Goal: Task Accomplishment & Management: Manage account settings

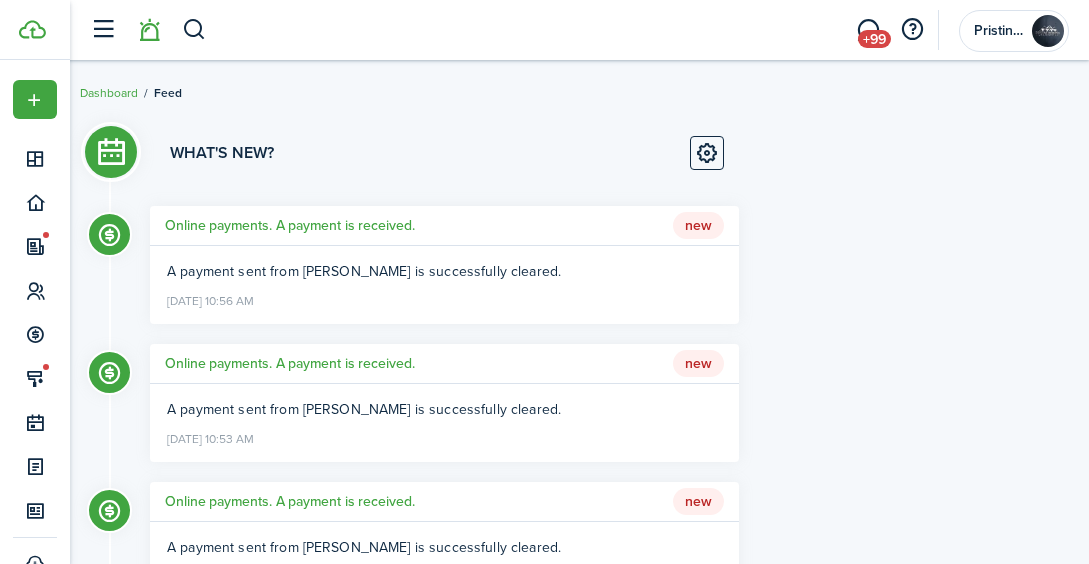
scroll to position [36, 0]
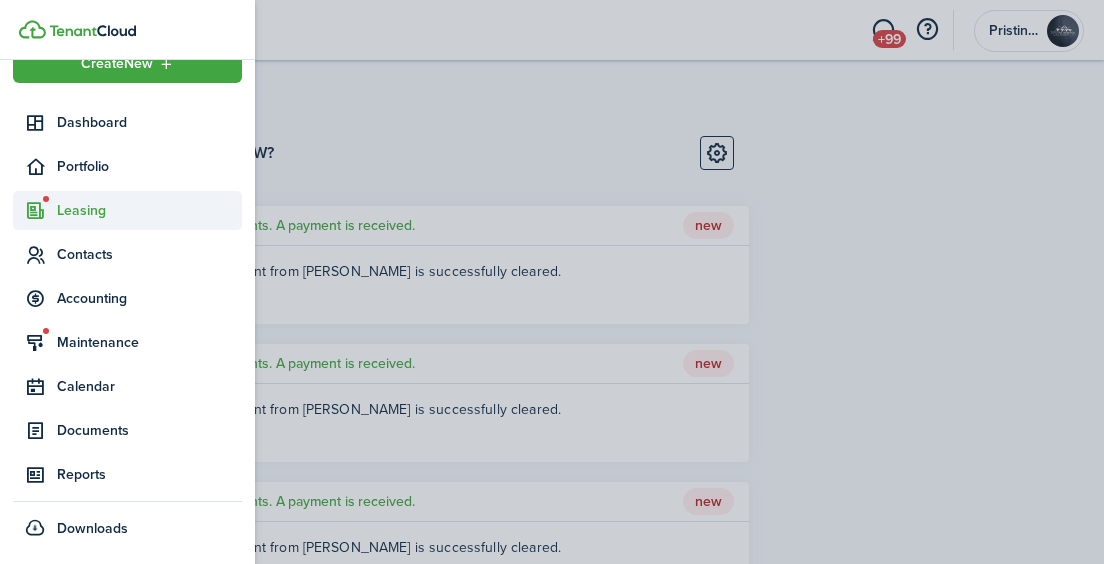
click at [69, 211] on span "Leasing" at bounding box center [149, 210] width 185 height 21
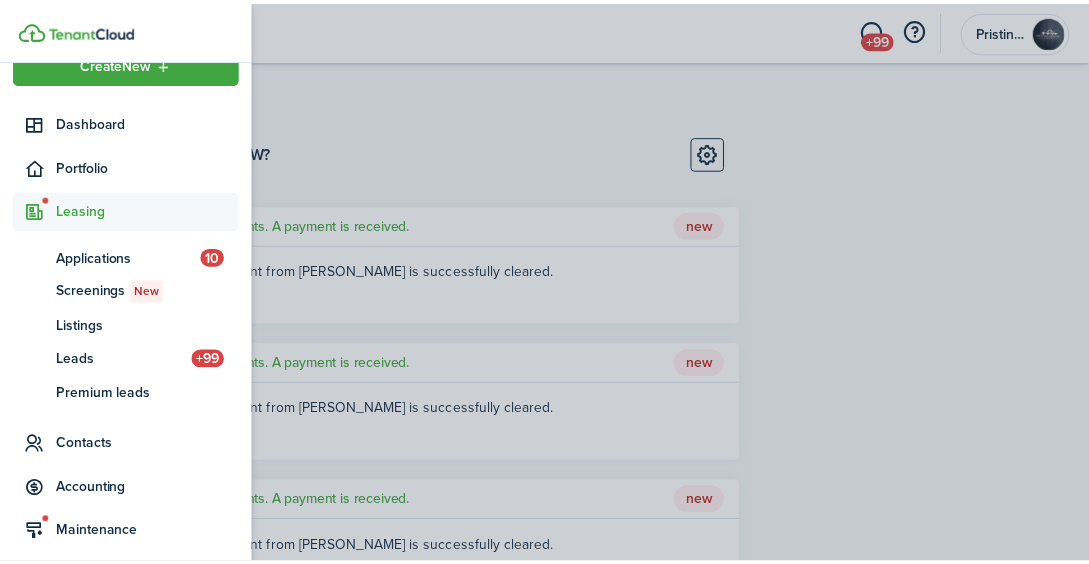
scroll to position [152, 0]
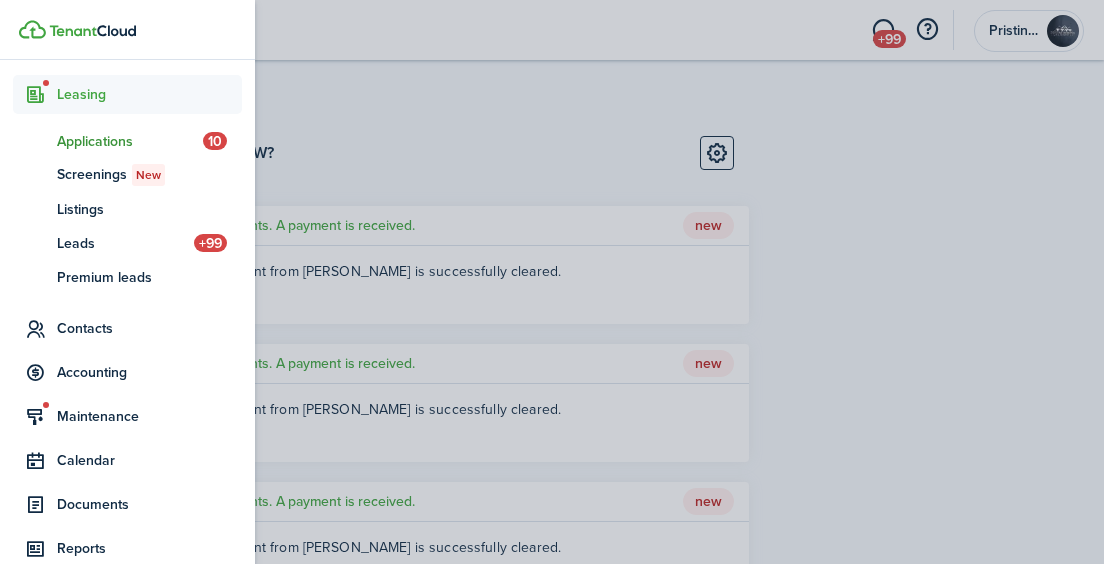
click at [84, 142] on span "Applications" at bounding box center [130, 141] width 146 height 21
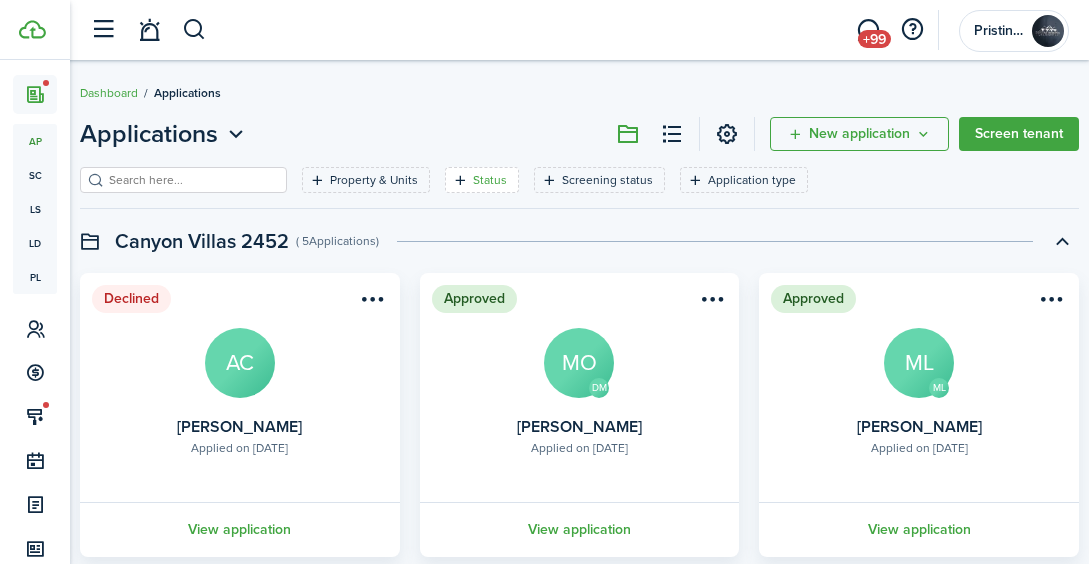
click at [473, 177] on filter-tag-label "Status" at bounding box center [490, 180] width 34 height 18
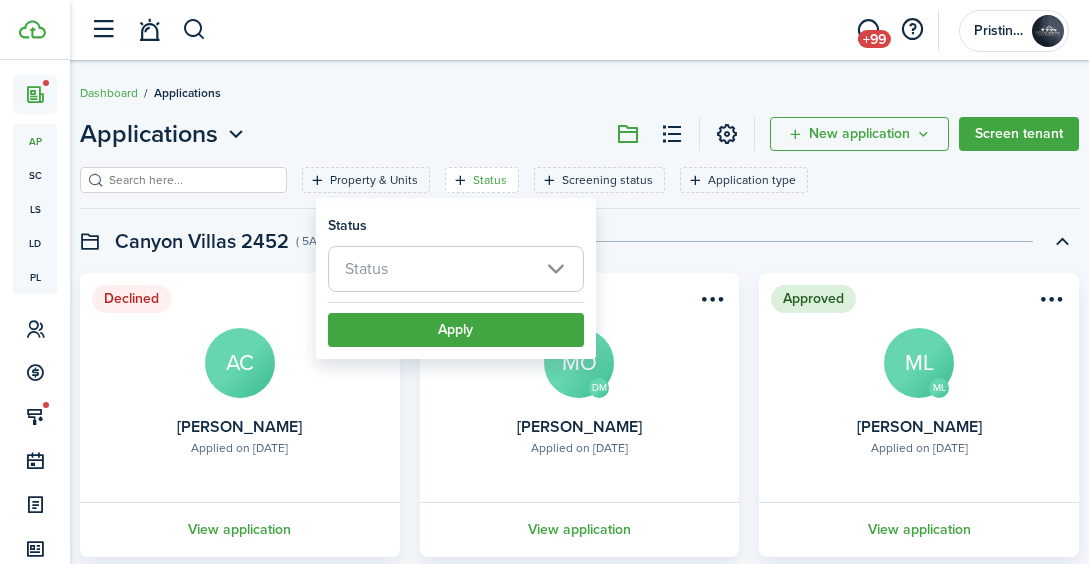
click at [407, 273] on span "Status" at bounding box center [456, 269] width 254 height 44
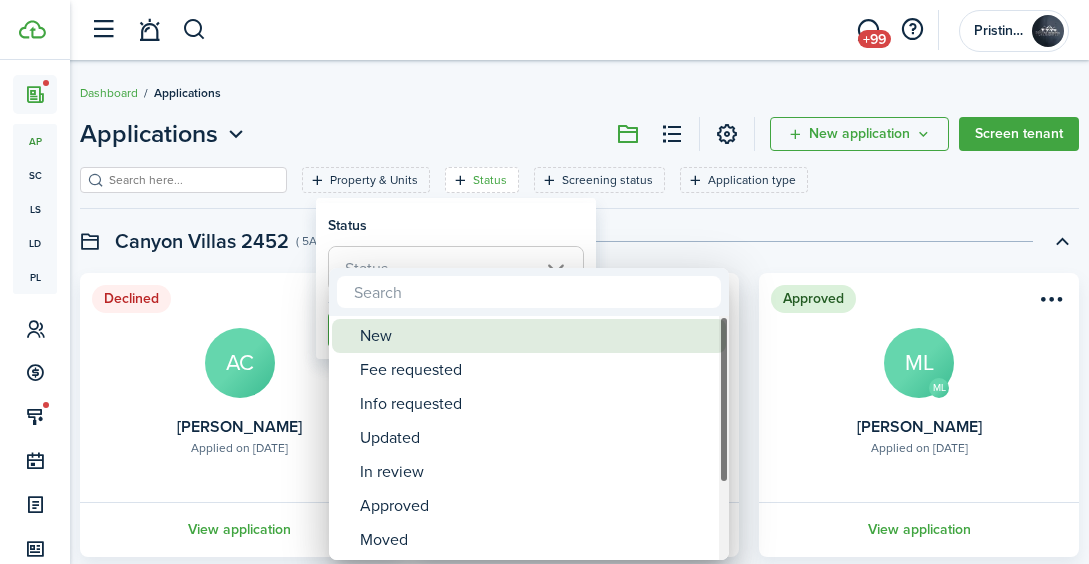
click at [397, 325] on div "New" at bounding box center [537, 336] width 354 height 34
type input "New"
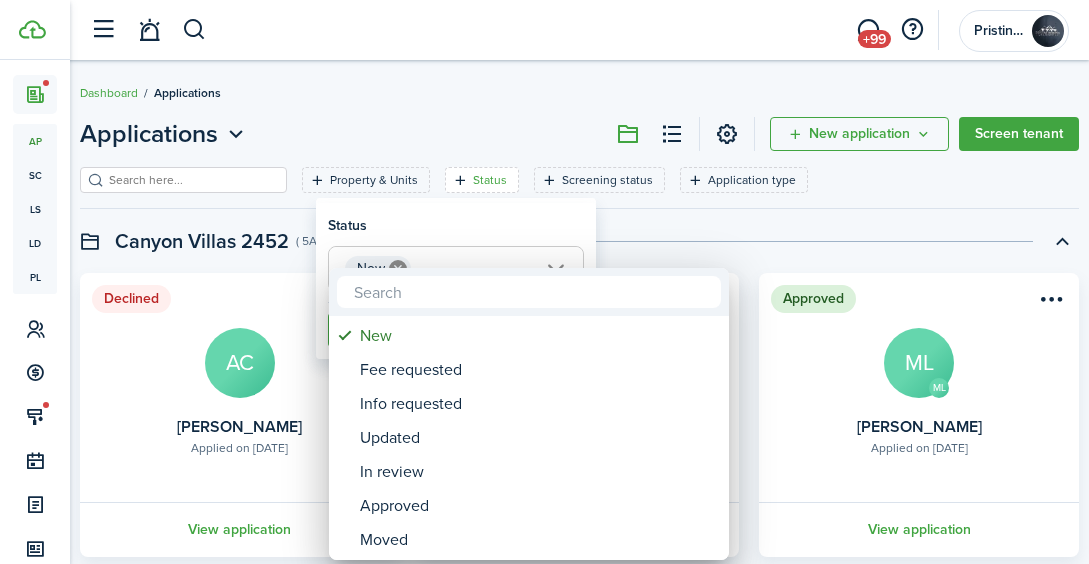
click at [626, 238] on div at bounding box center [544, 282] width 1409 height 884
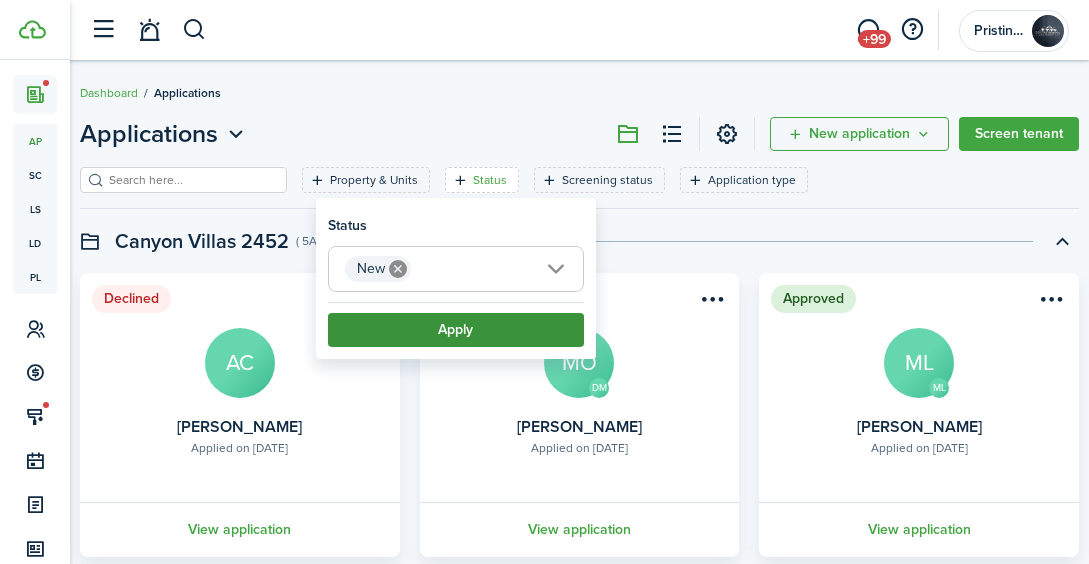
click at [468, 334] on button "Apply" at bounding box center [456, 330] width 256 height 34
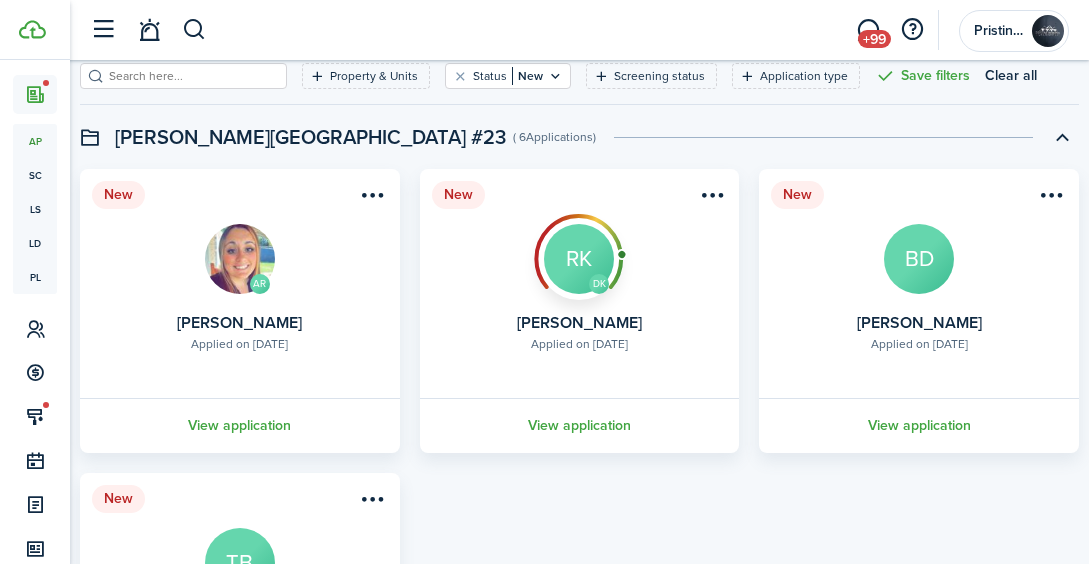
scroll to position [74, 0]
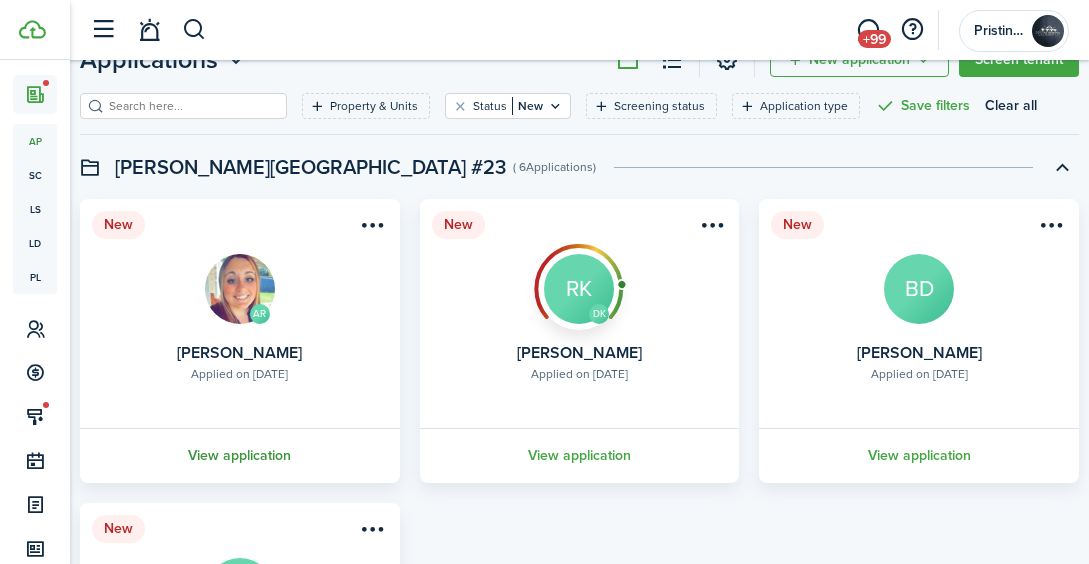
click at [234, 456] on link "View application" at bounding box center [240, 455] width 326 height 55
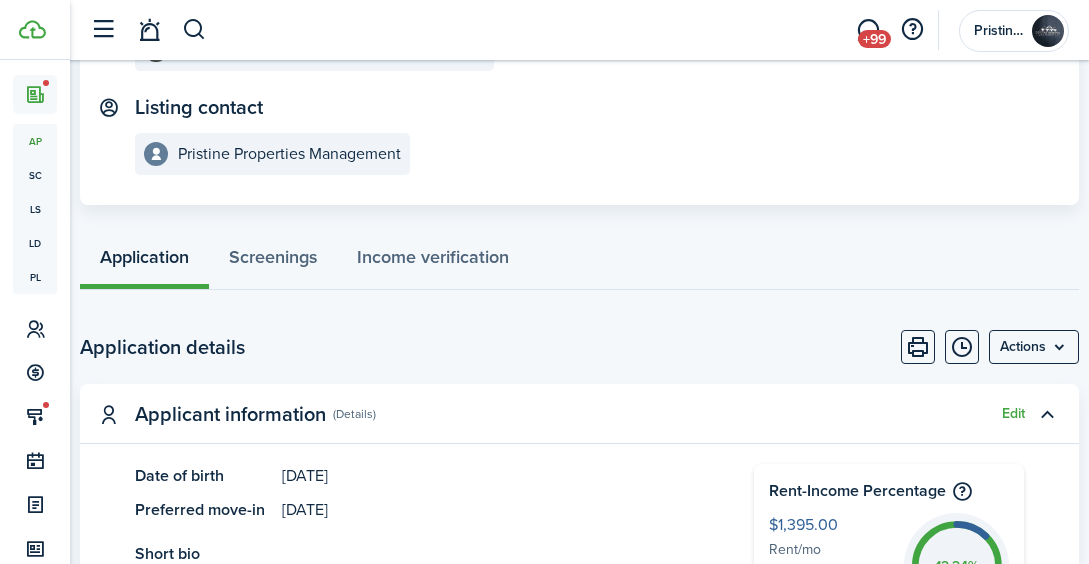
scroll to position [280, 0]
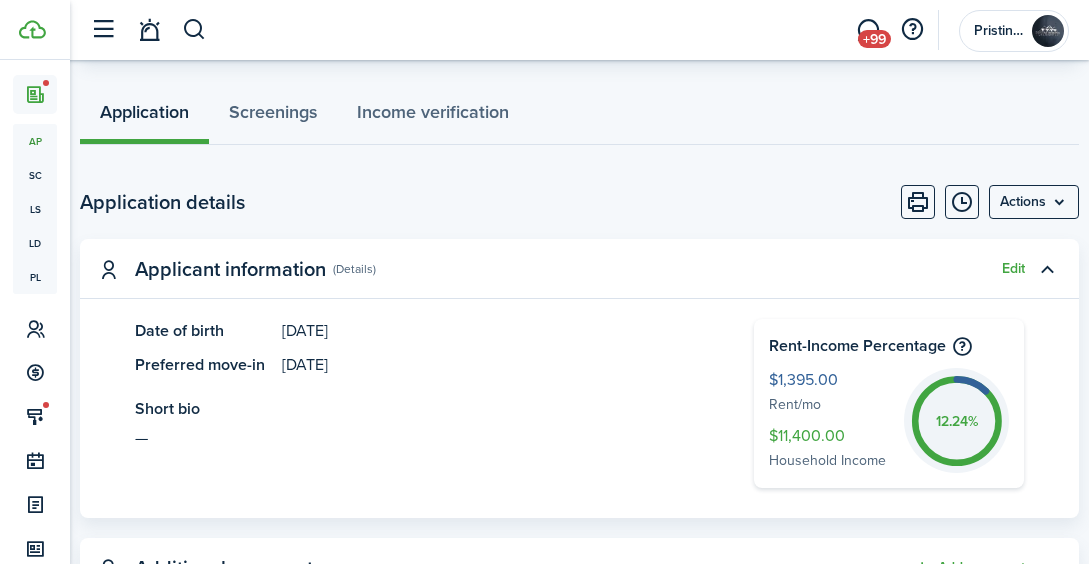
click at [508, 336] on panel-main-description "[DATE]" at bounding box center [488, 331] width 412 height 24
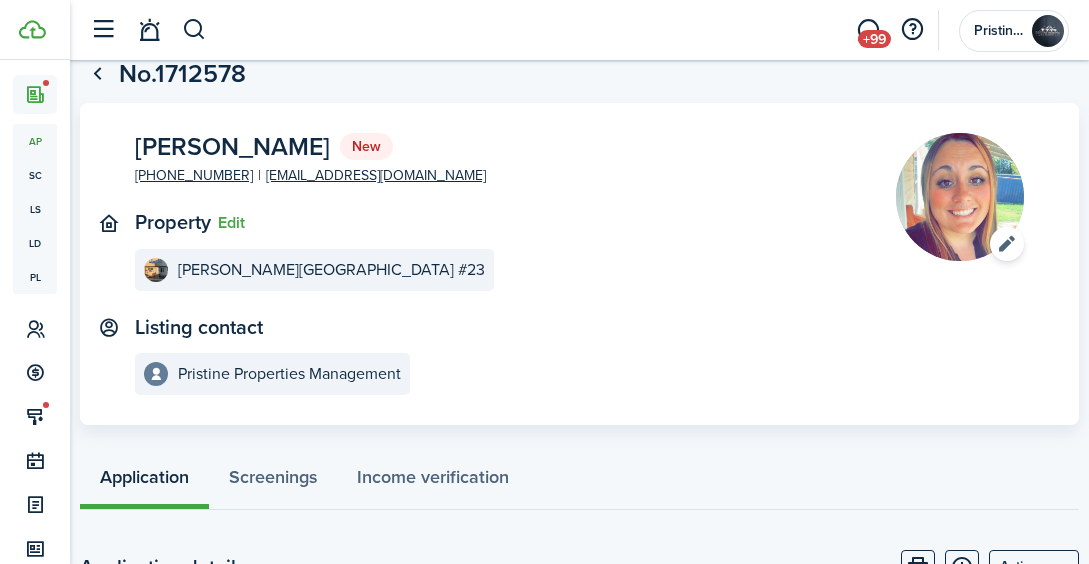
scroll to position [0, 0]
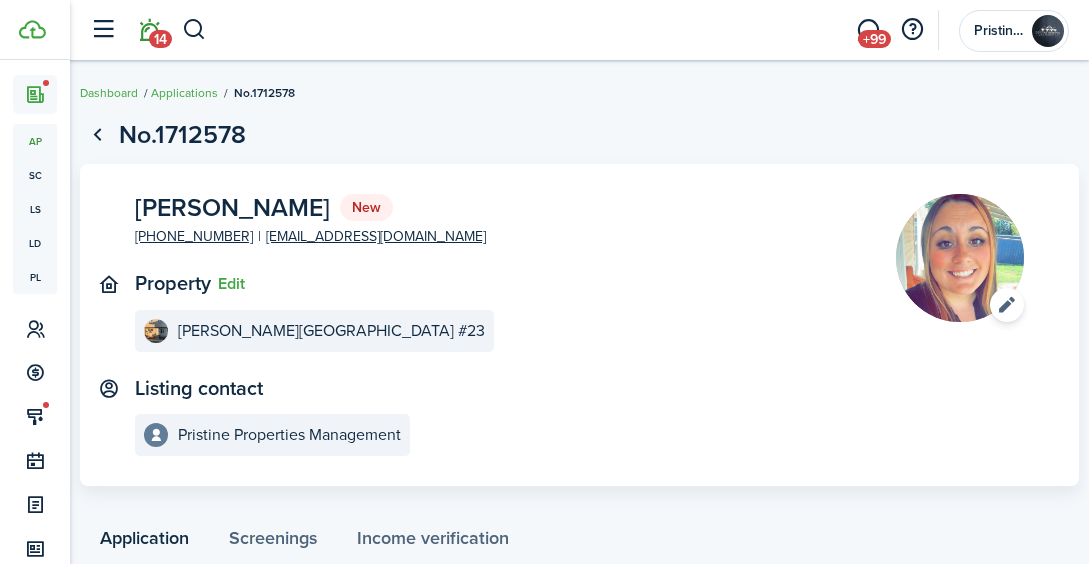
click at [147, 28] on link "14" at bounding box center [149, 30] width 38 height 51
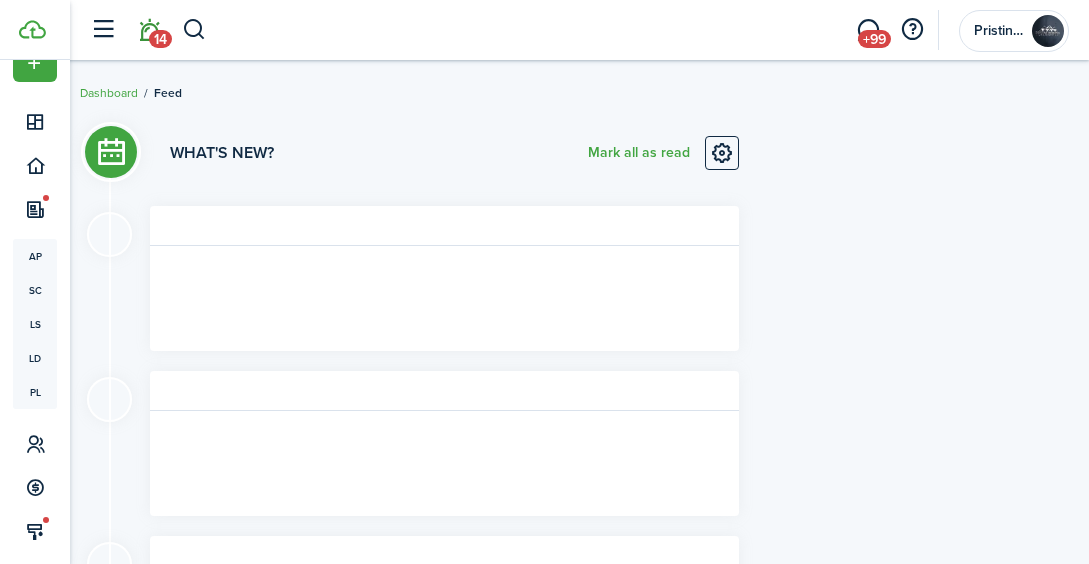
scroll to position [36, 0]
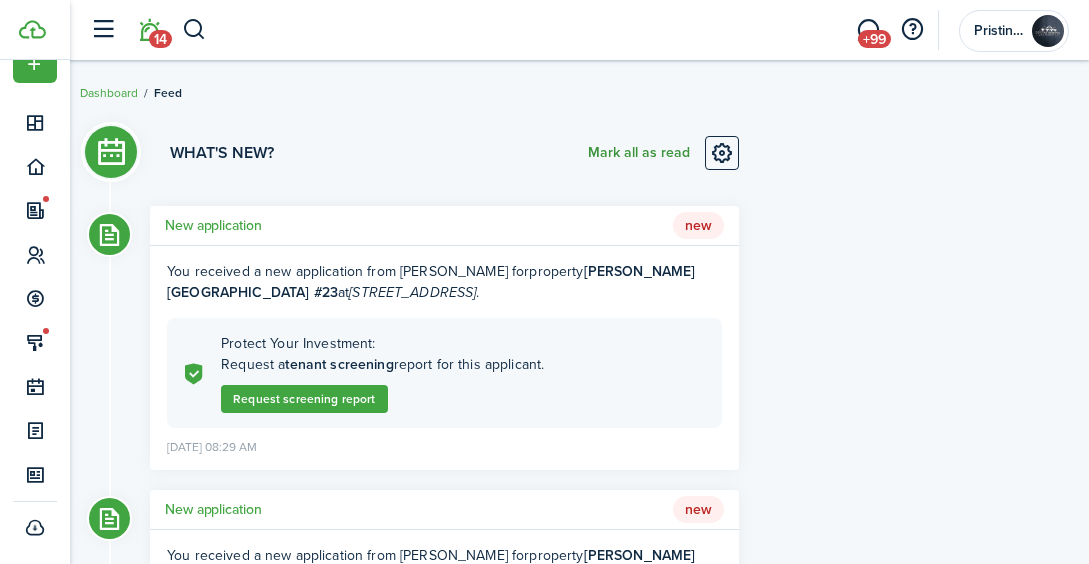
click at [621, 150] on button "Mark all as read" at bounding box center [639, 153] width 102 height 34
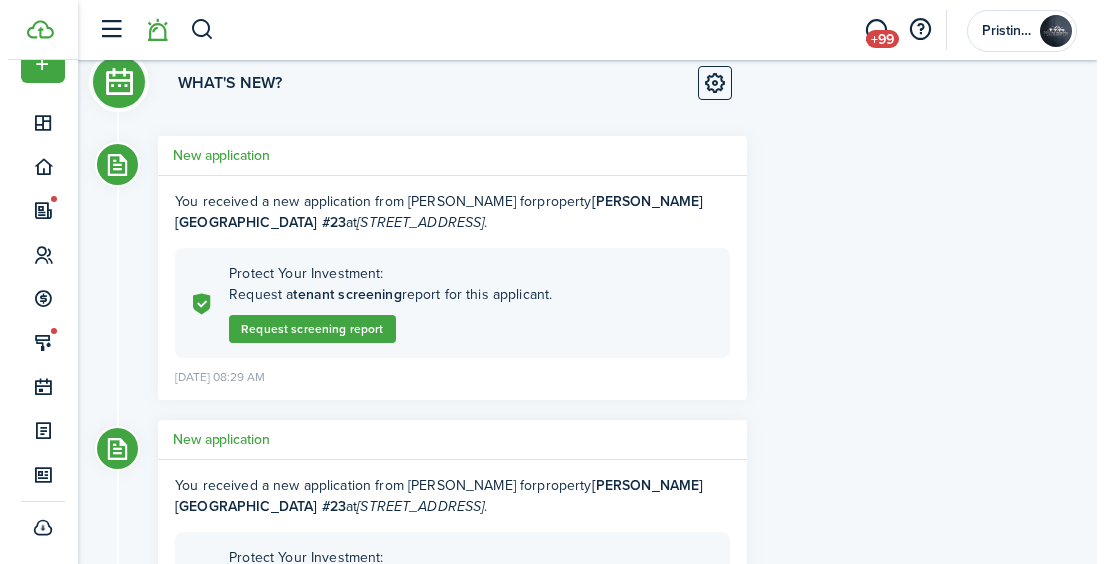
scroll to position [71, 0]
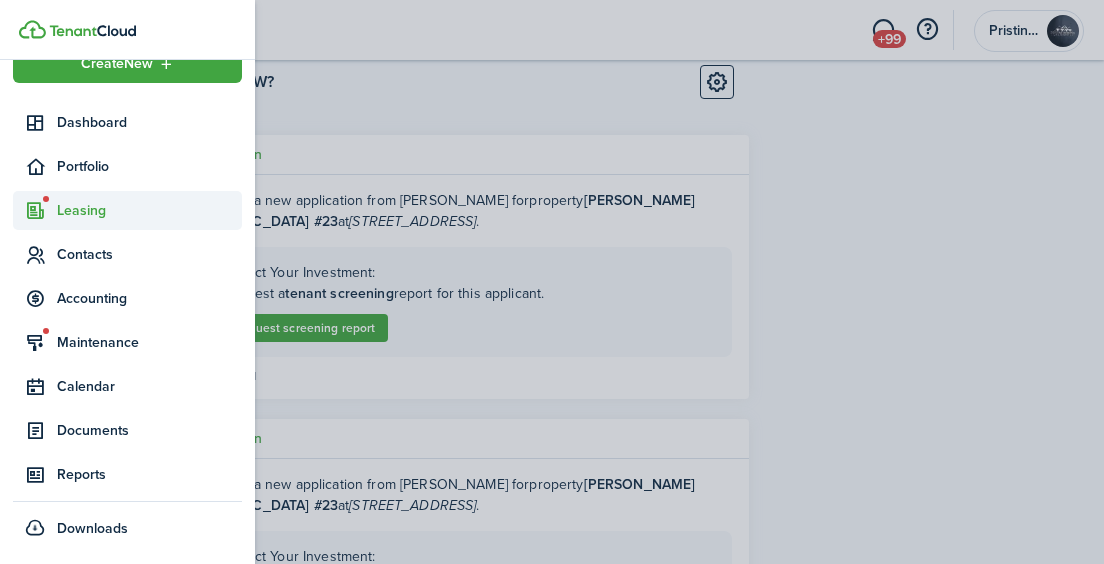
click at [47, 208] on sidebar-link-icon at bounding box center [35, 210] width 44 height 21
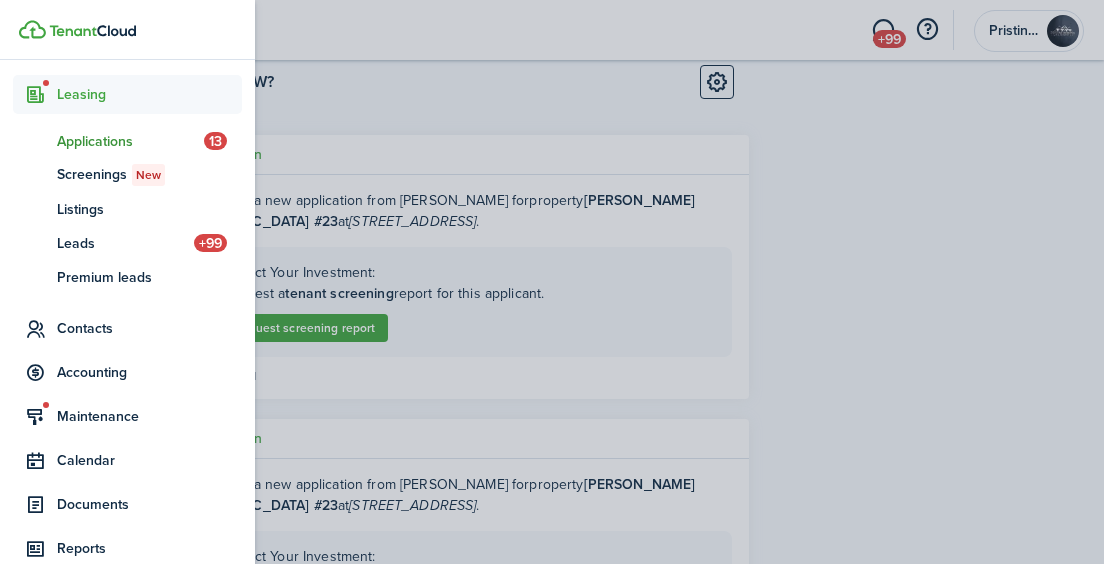
click at [88, 144] on span "Applications" at bounding box center [130, 141] width 147 height 21
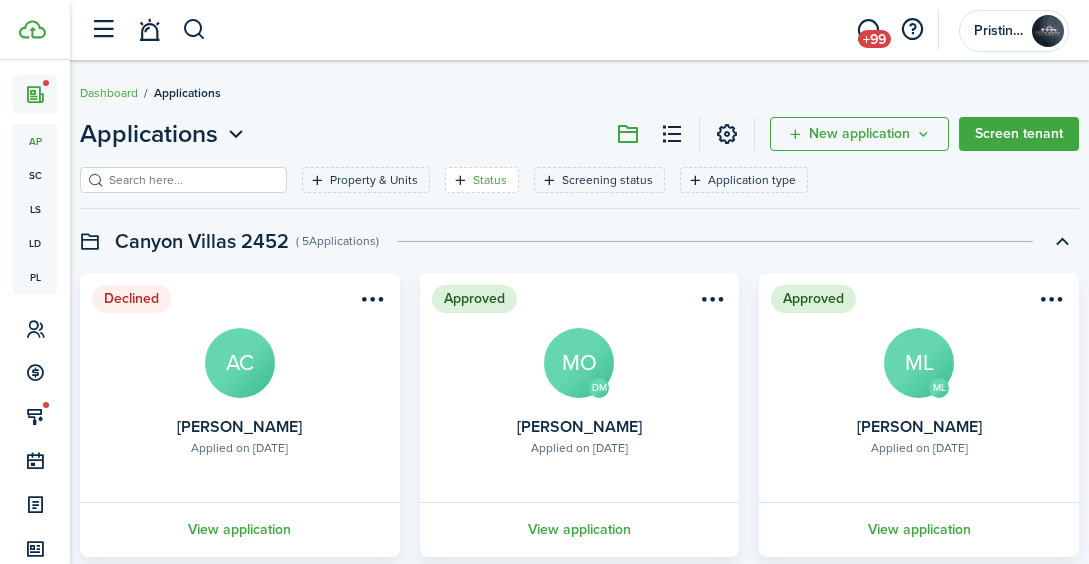
click at [446, 184] on filter-tag "Status" at bounding box center [482, 180] width 74 height 26
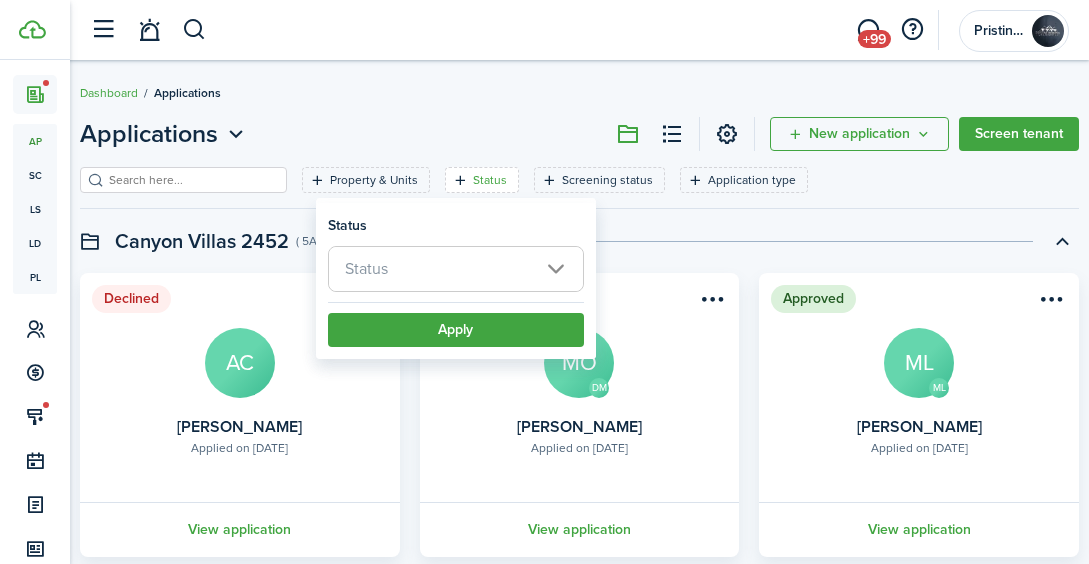
click at [443, 262] on span "Status" at bounding box center [456, 269] width 254 height 44
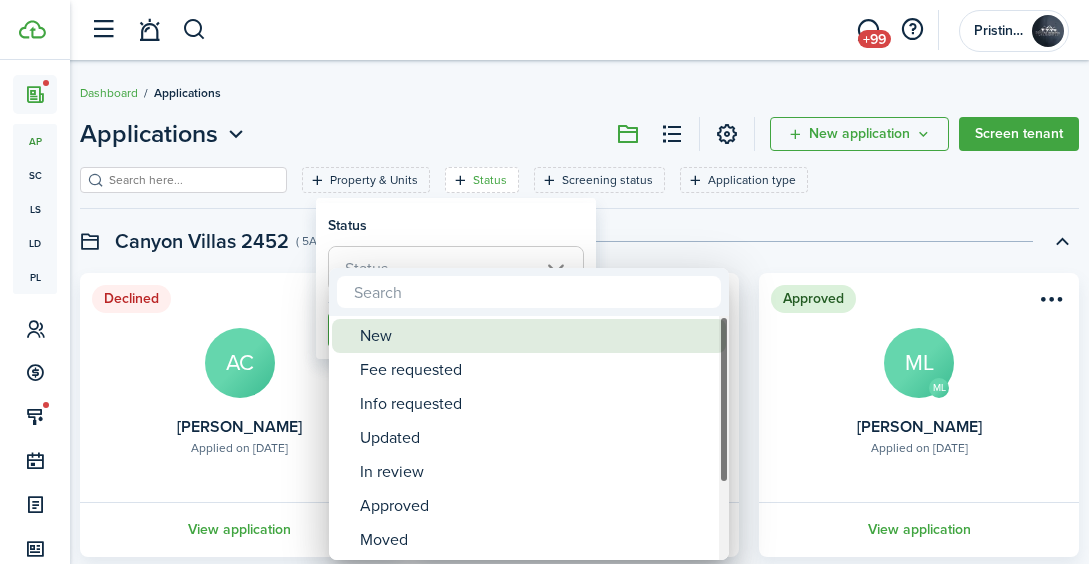
click at [412, 343] on div "New" at bounding box center [537, 336] width 354 height 34
type input "New"
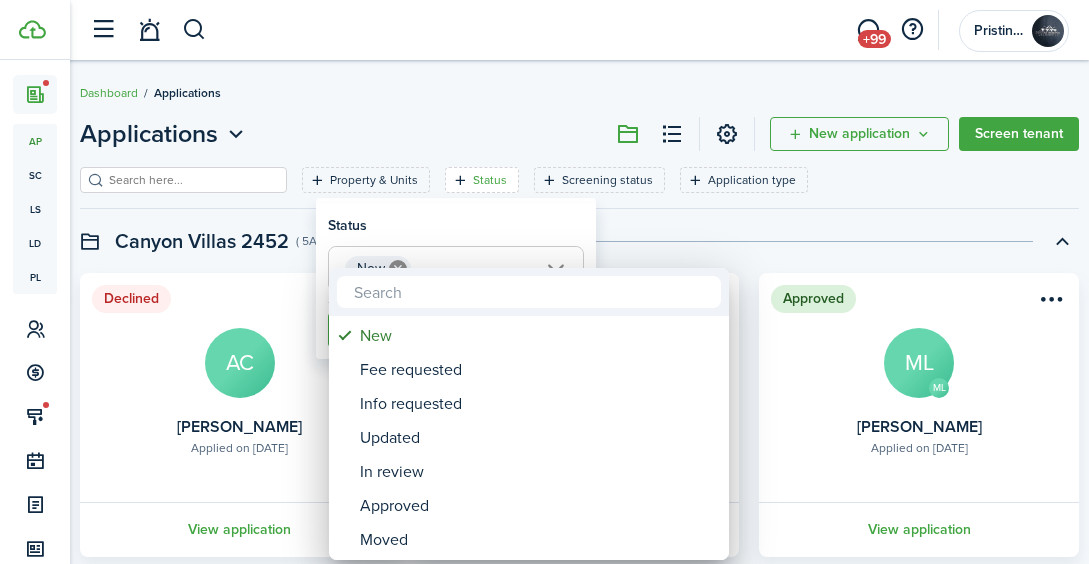
click at [608, 259] on div at bounding box center [544, 282] width 1409 height 884
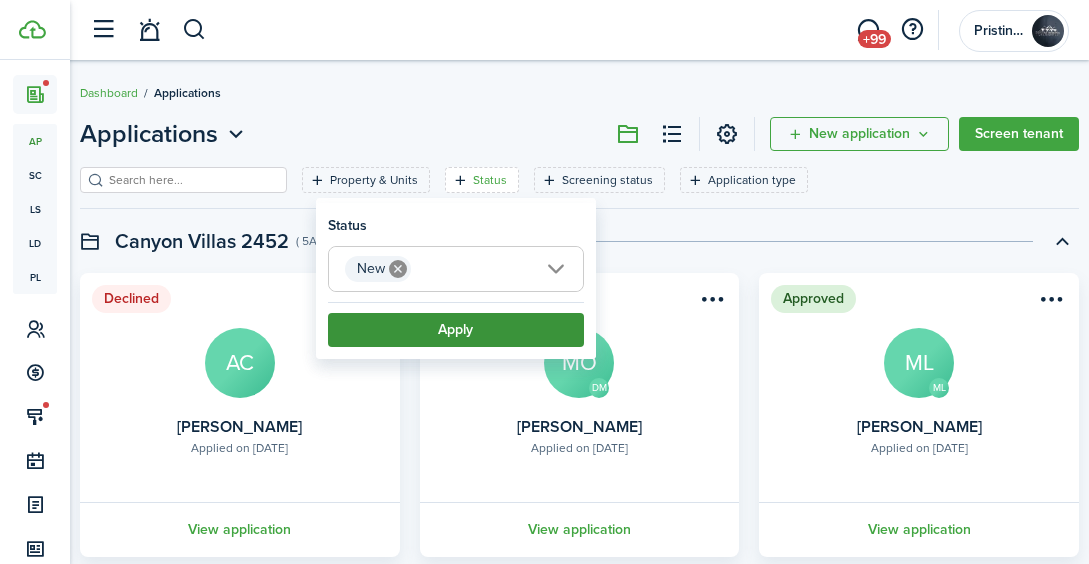
click at [489, 323] on button "Apply" at bounding box center [456, 330] width 256 height 34
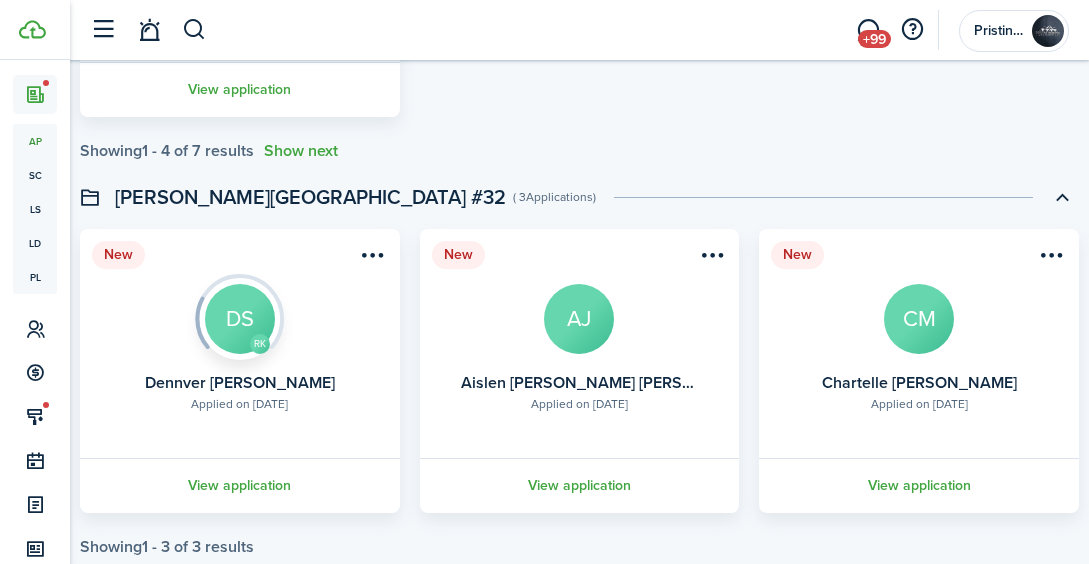
scroll to position [745, 0]
click at [254, 483] on link "View application" at bounding box center [240, 484] width 326 height 55
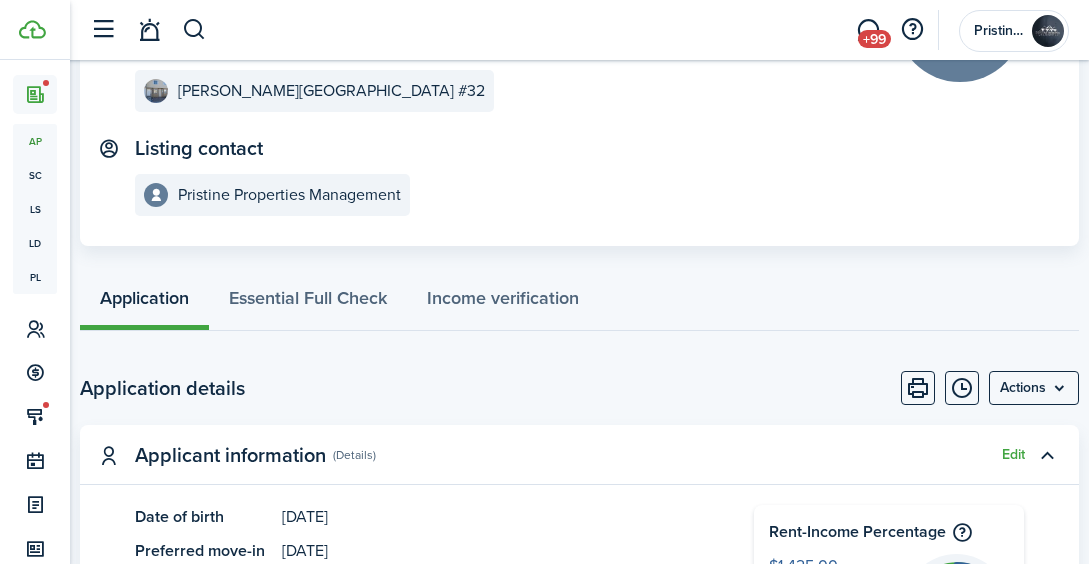
scroll to position [242, 0]
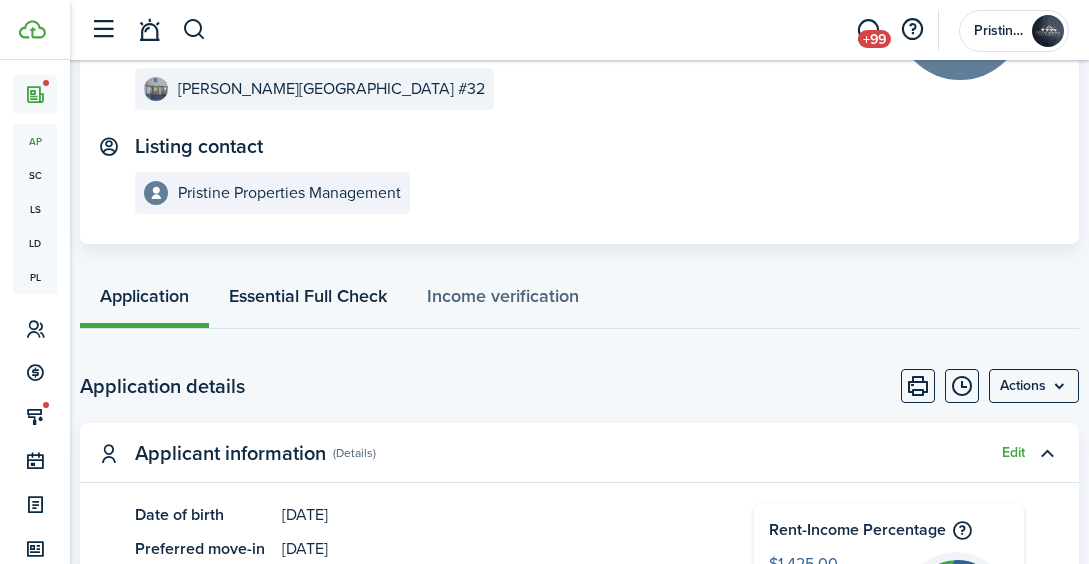
click at [319, 293] on link "Essential Full Check" at bounding box center [308, 298] width 198 height 59
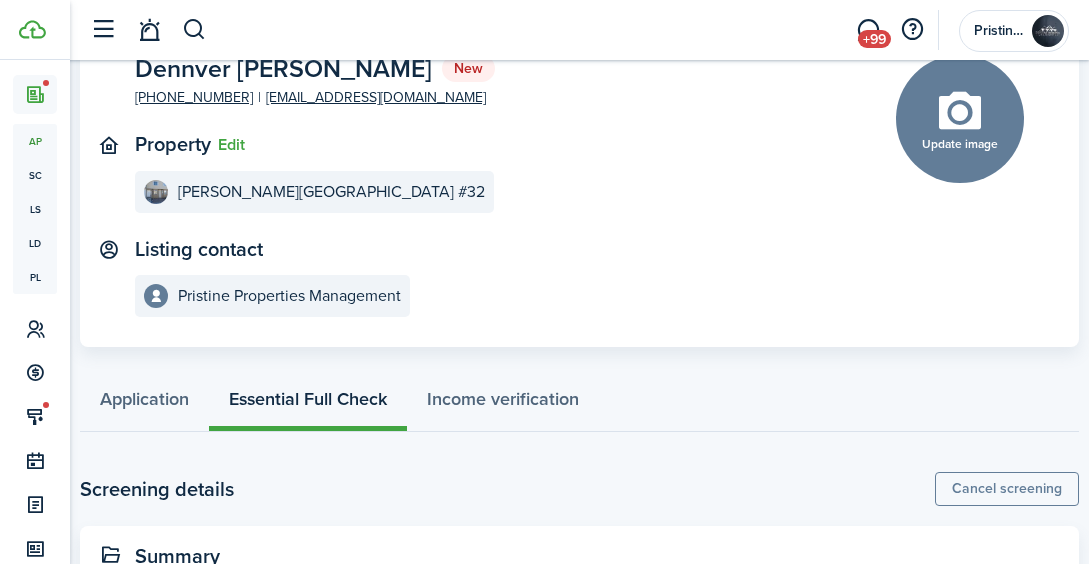
scroll to position [291, 0]
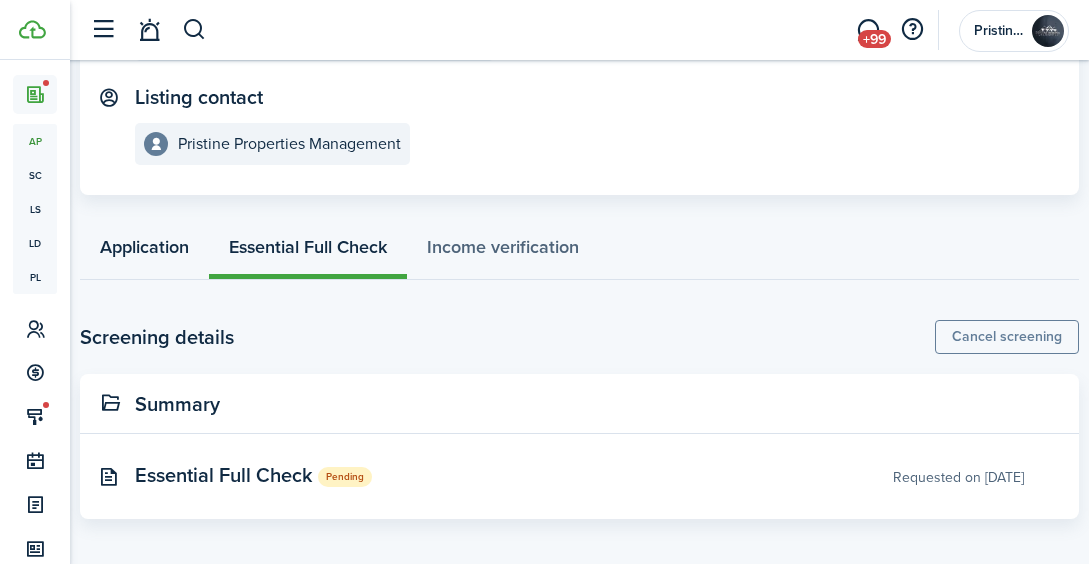
click at [147, 255] on link "Application" at bounding box center [144, 249] width 129 height 59
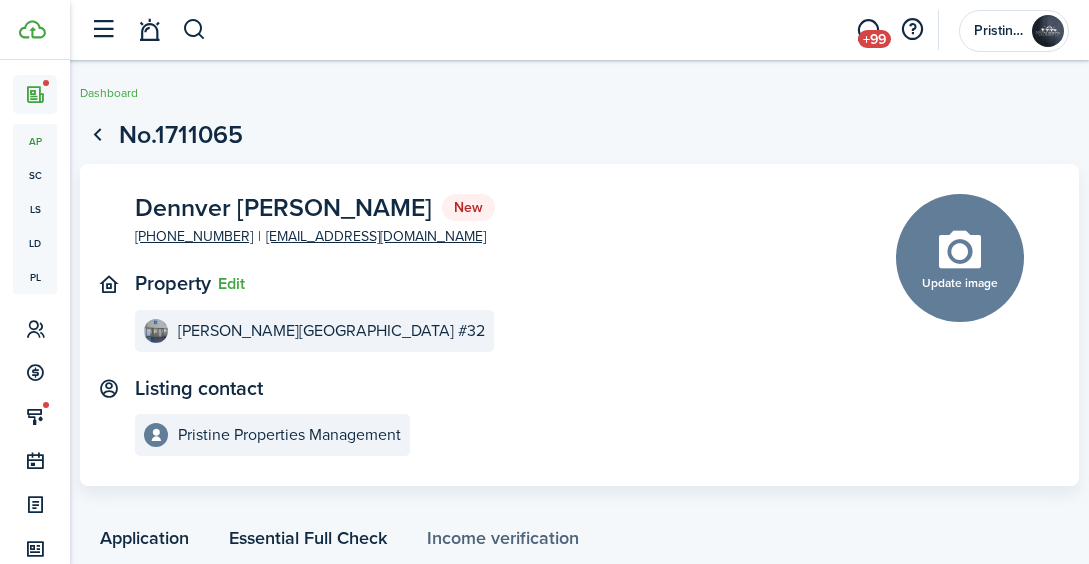
scroll to position [291, 0]
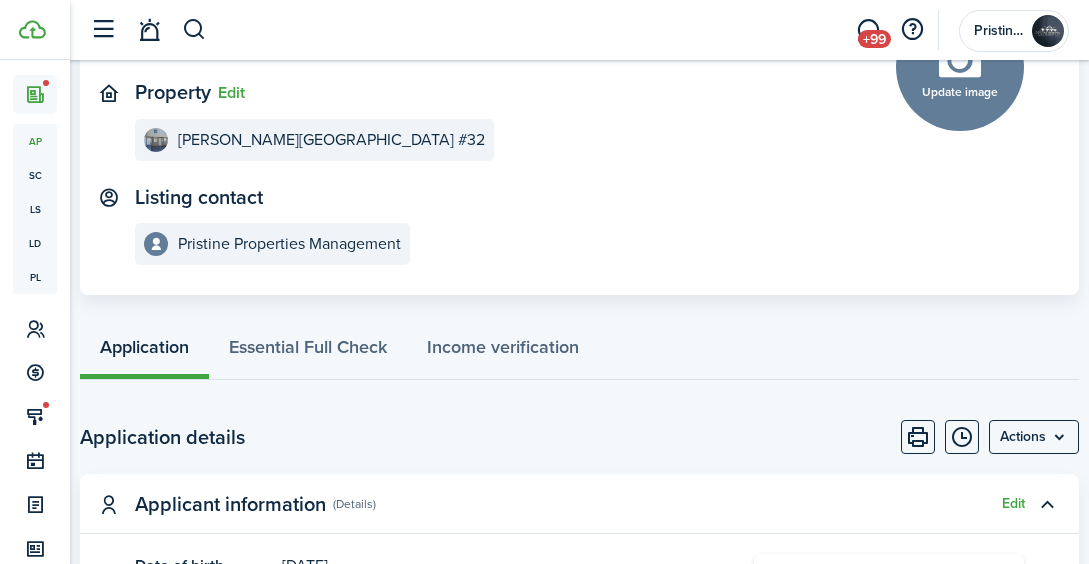
scroll to position [187, 0]
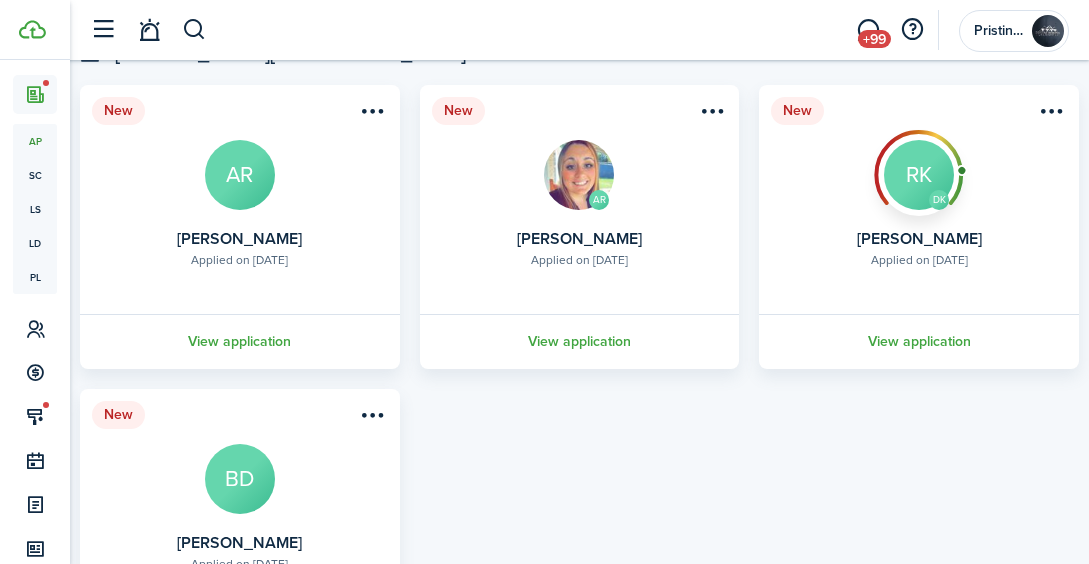
scroll to position [152, 0]
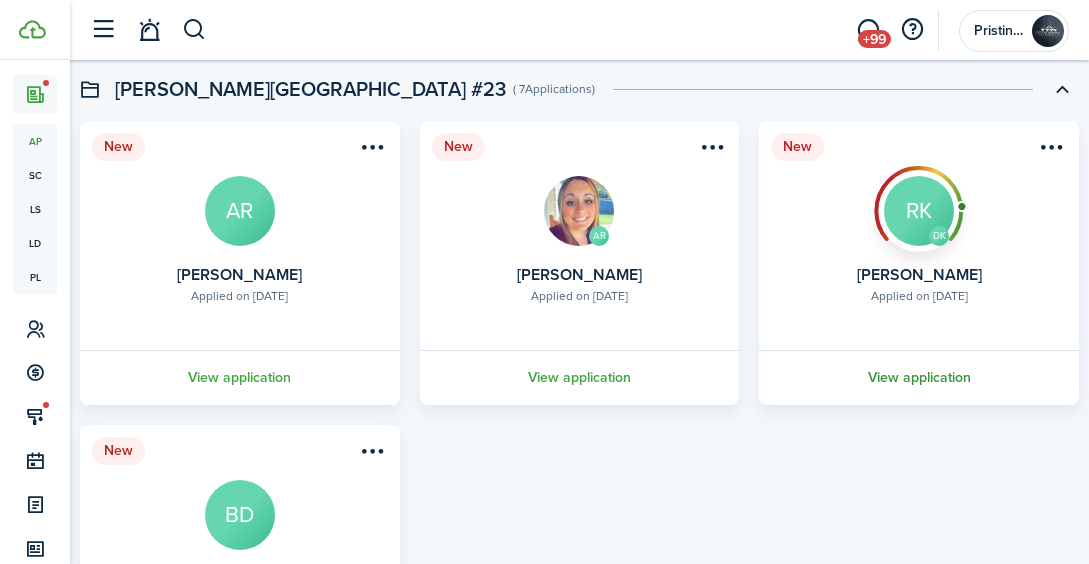
click at [906, 371] on link "View application" at bounding box center [919, 377] width 326 height 55
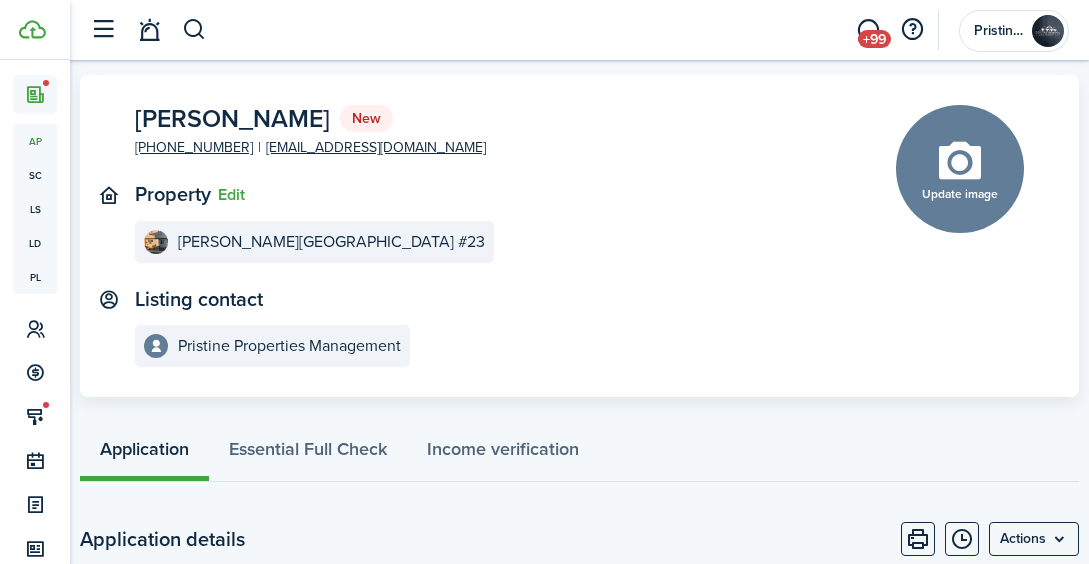
scroll to position [53, 0]
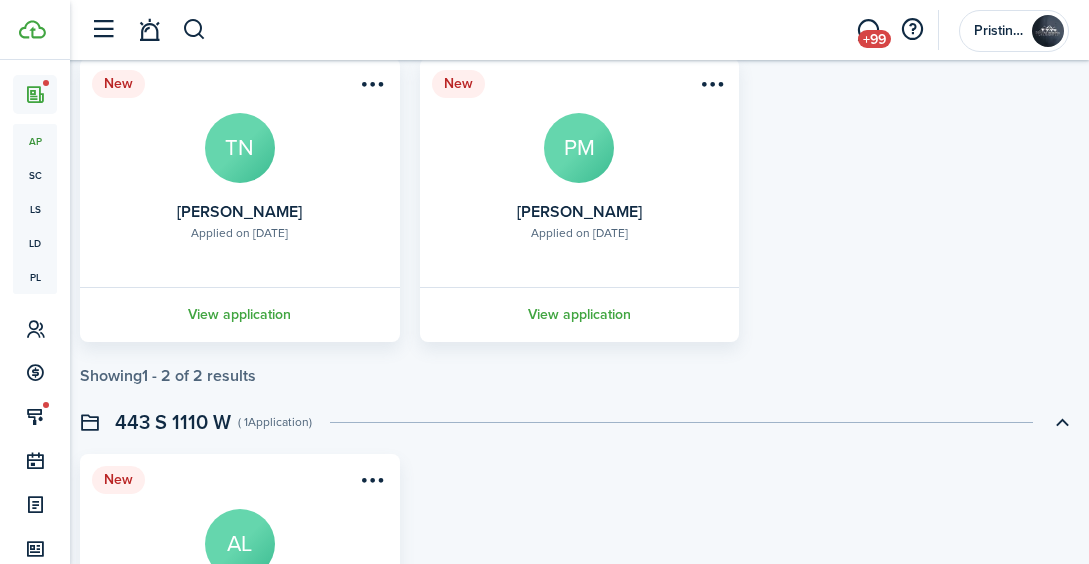
scroll to position [1317, 0]
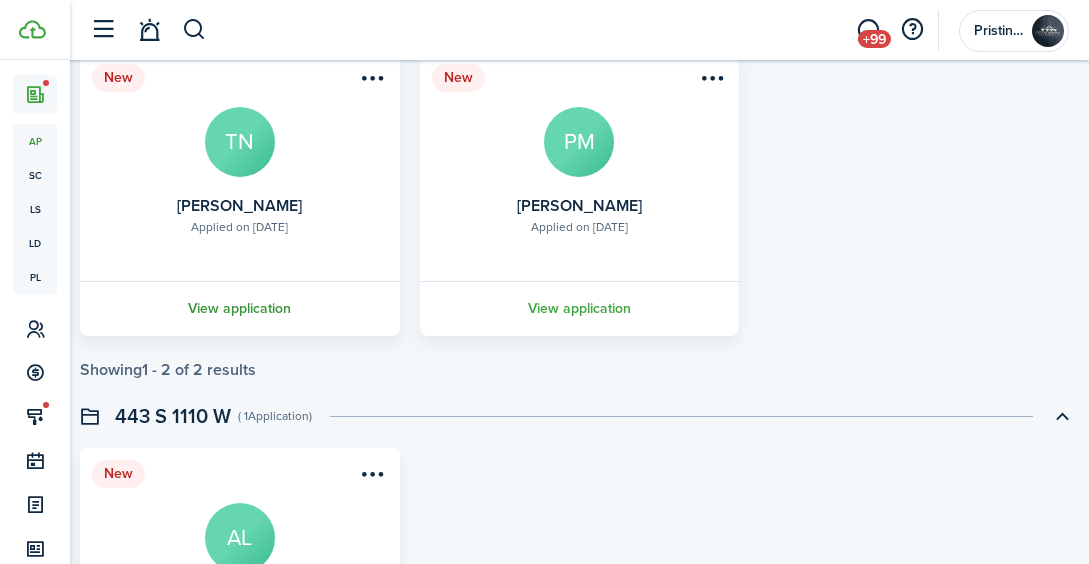
click at [258, 308] on link "View application" at bounding box center [240, 308] width 326 height 55
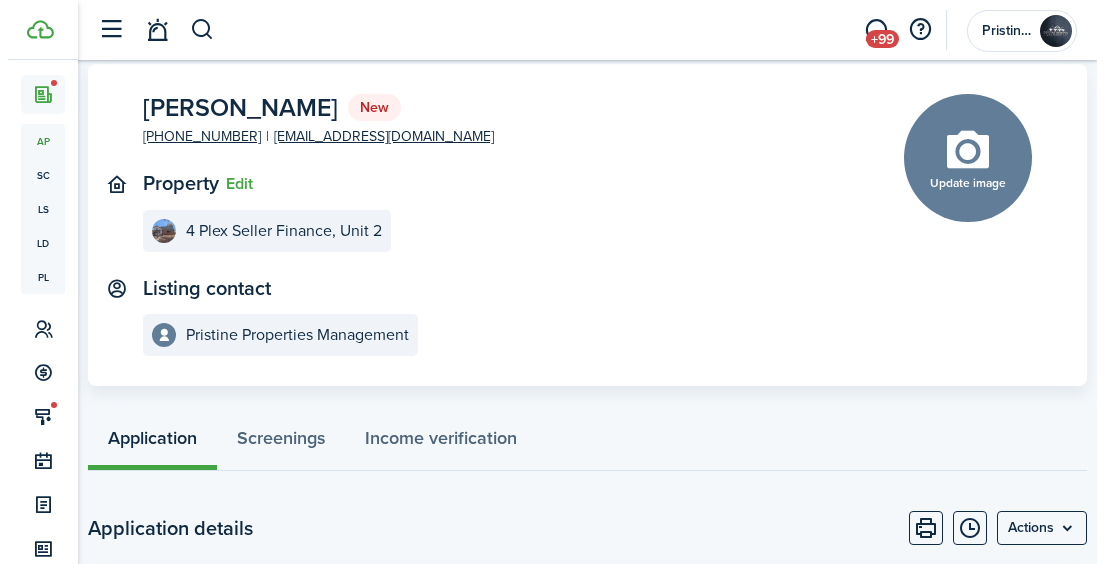
scroll to position [99, 0]
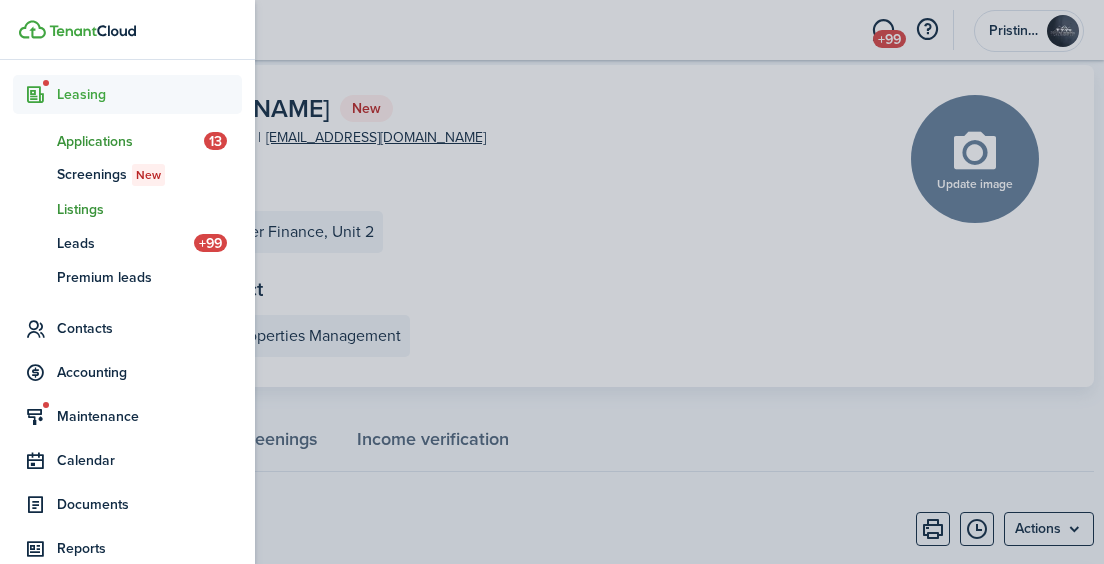
click at [77, 206] on span "Listings" at bounding box center [149, 209] width 185 height 21
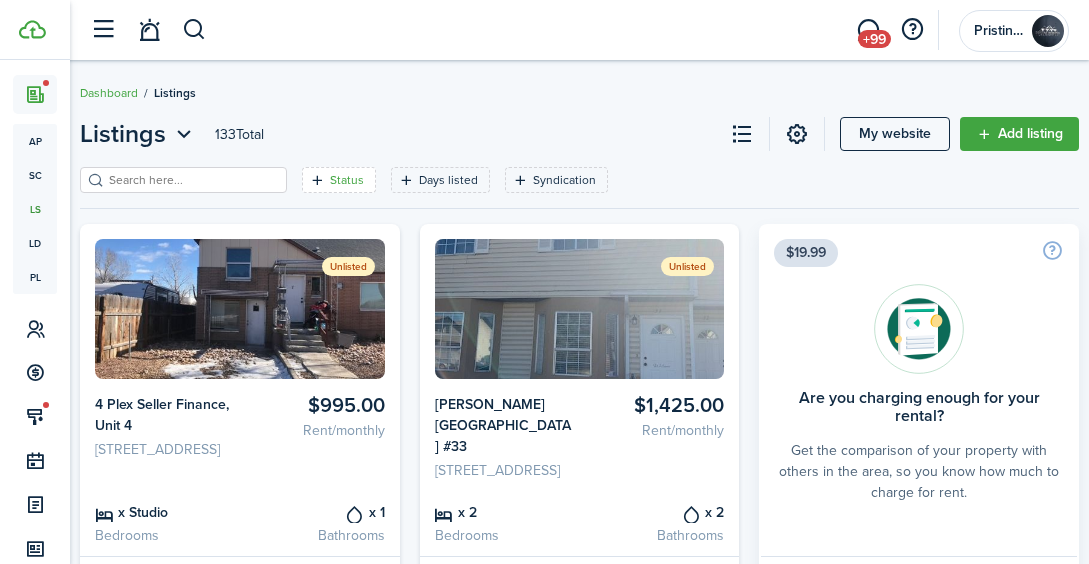
click at [330, 182] on filter-tag-label "Status" at bounding box center [347, 180] width 34 height 18
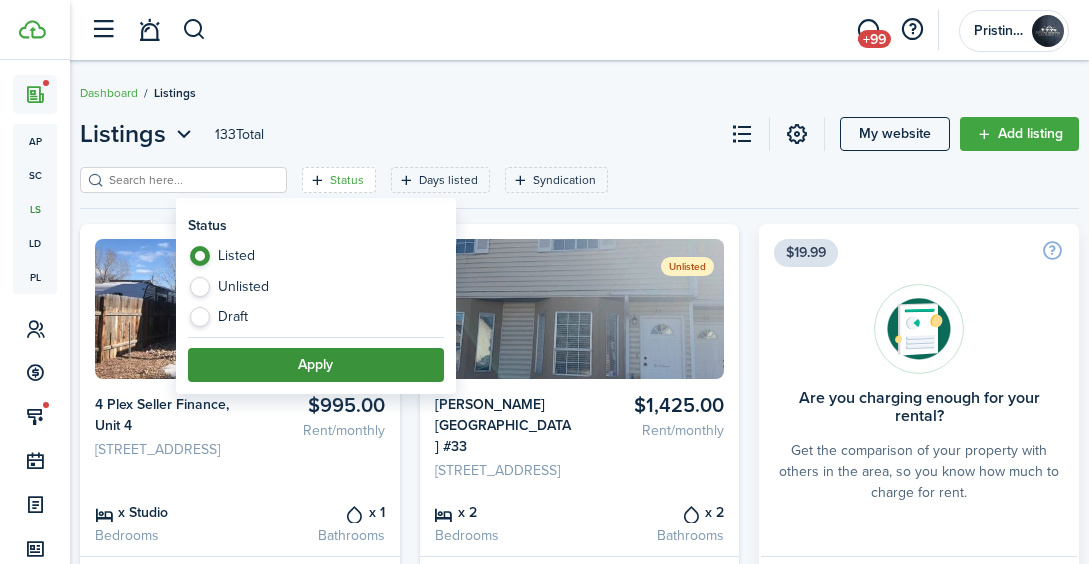
click at [297, 367] on button "Apply" at bounding box center [316, 365] width 256 height 34
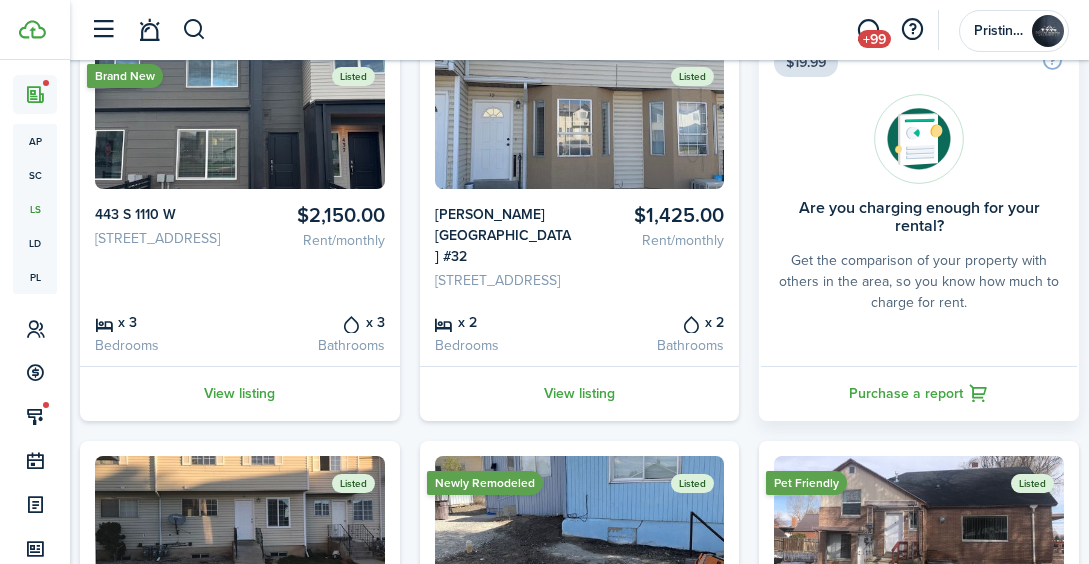
scroll to position [191, 0]
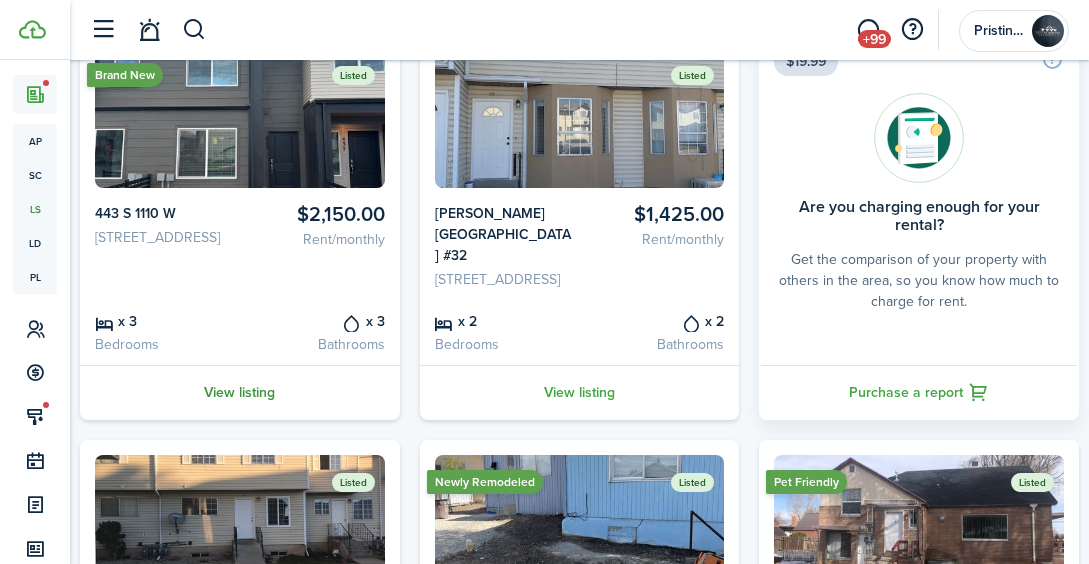
click at [255, 413] on link "View listing" at bounding box center [240, 392] width 320 height 55
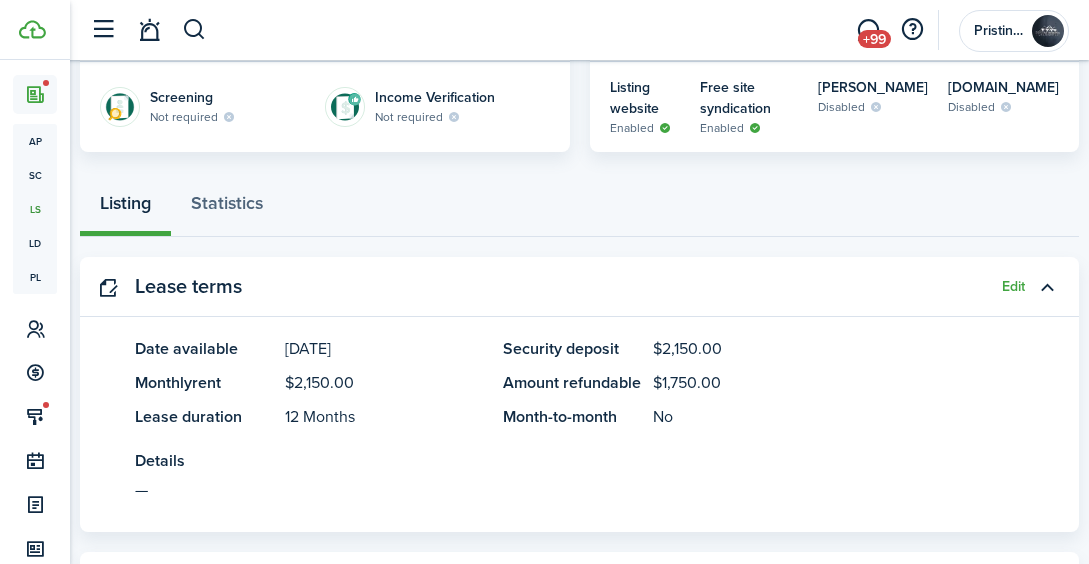
scroll to position [537, 0]
click at [1008, 278] on button "Edit" at bounding box center [1013, 286] width 23 height 16
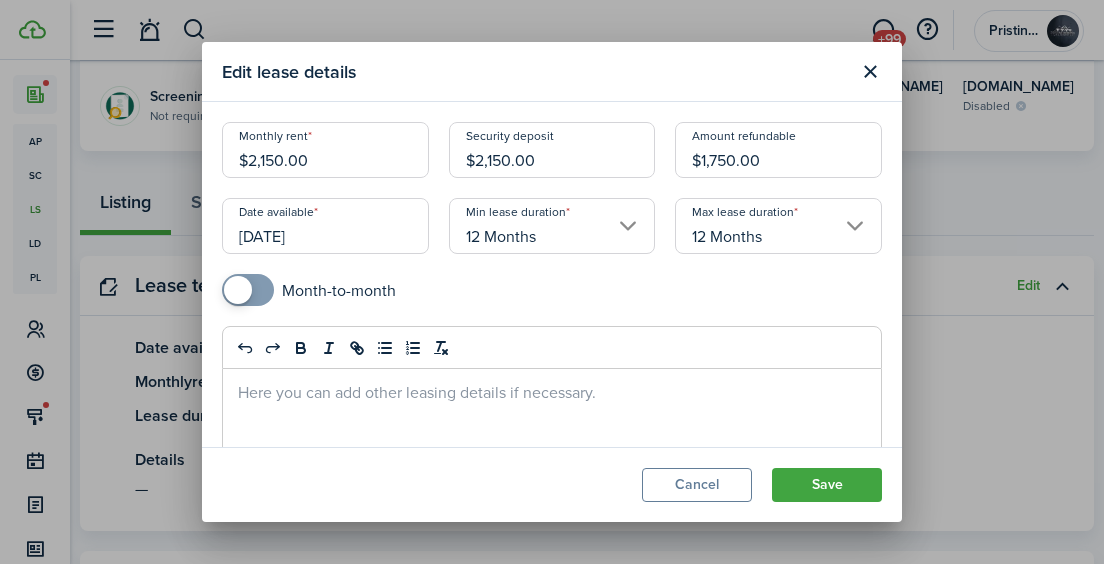
click at [315, 160] on input "$2,150.00" at bounding box center [325, 150] width 207 height 56
type input "$2,095.00"
click at [550, 164] on input "$2,150.00" at bounding box center [552, 150] width 207 height 56
type input "$2,095.00"
click at [431, 183] on div "Monthly rent $2,095.00" at bounding box center [325, 160] width 227 height 76
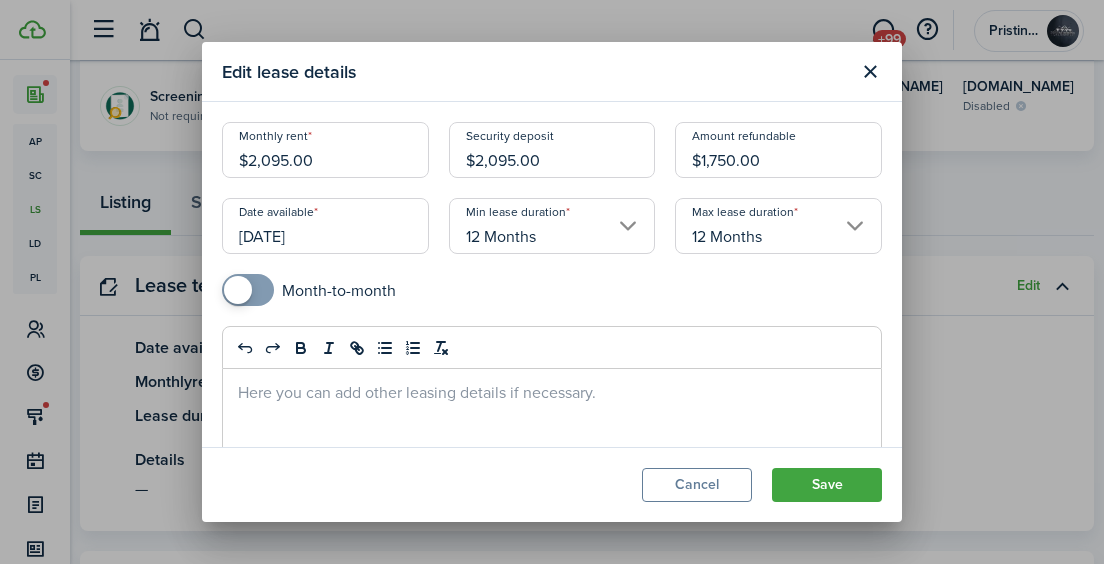
click at [725, 157] on input "$1,750.00" at bounding box center [778, 150] width 207 height 56
type input "$1,695.00"
click at [607, 274] on mobiscroll-switch "Month-to-month" at bounding box center [552, 290] width 660 height 32
click at [807, 491] on button "Save" at bounding box center [827, 485] width 110 height 34
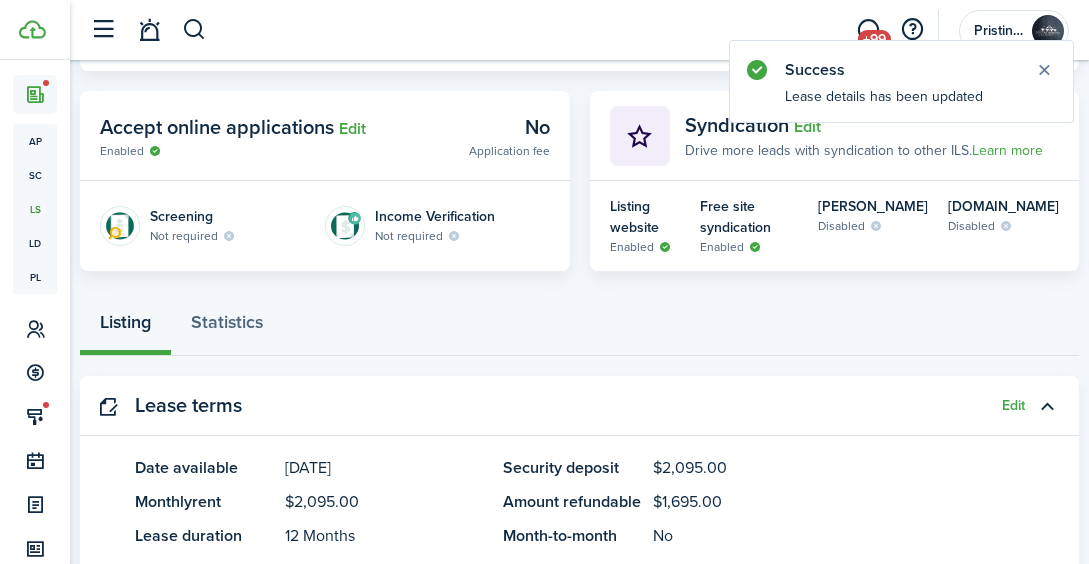
scroll to position [413, 0]
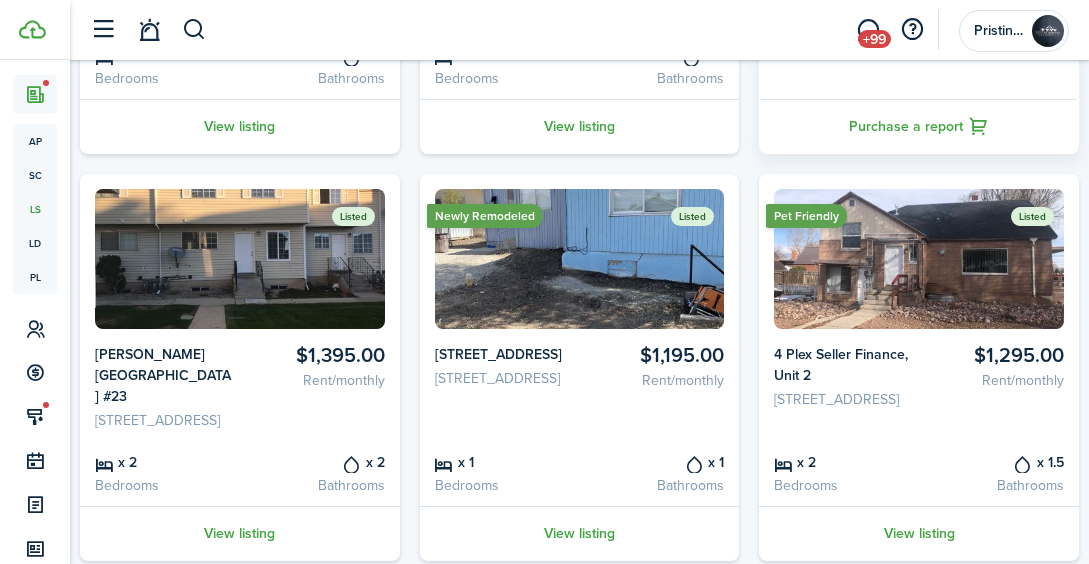
scroll to position [551, 0]
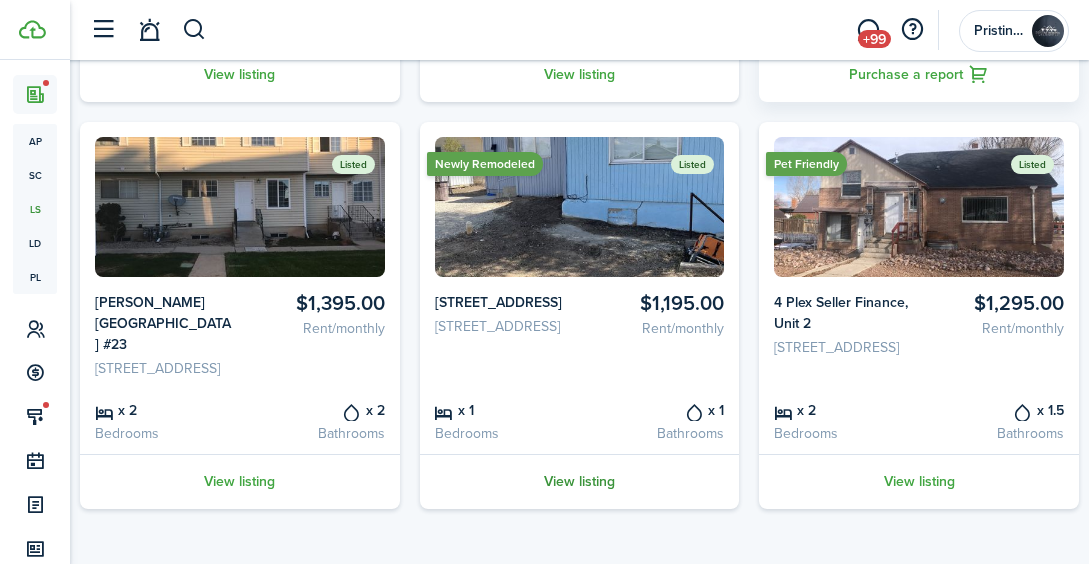
click at [579, 479] on link "View listing" at bounding box center [580, 481] width 320 height 55
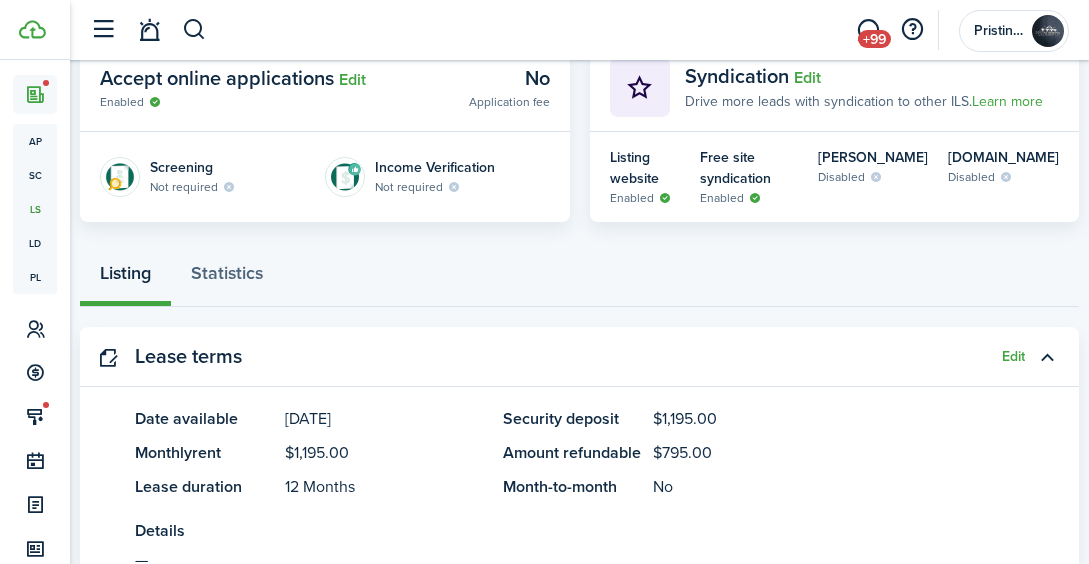
scroll to position [468, 0]
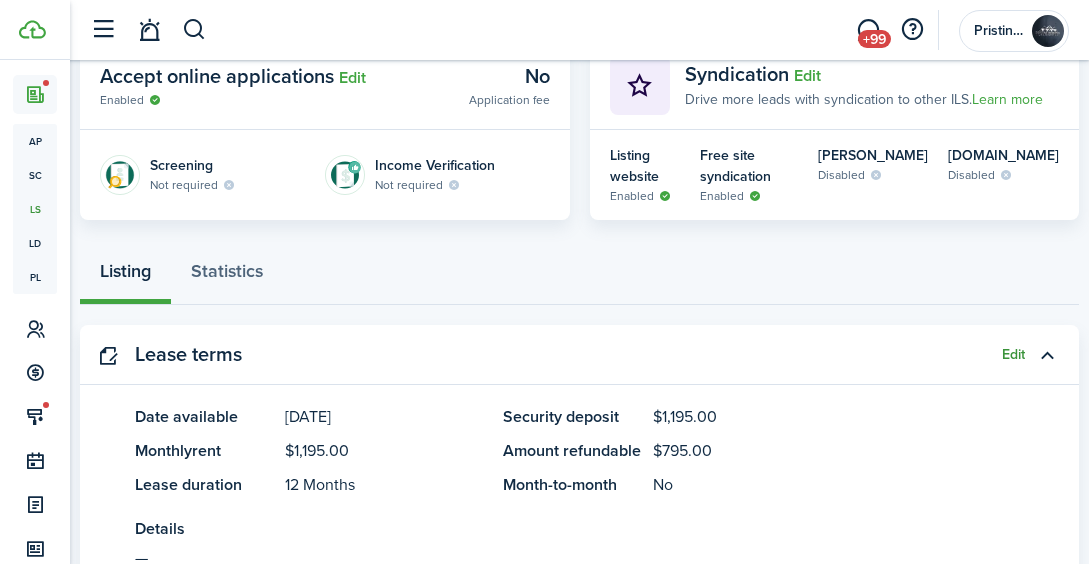
click at [1012, 347] on button "Edit" at bounding box center [1013, 355] width 23 height 16
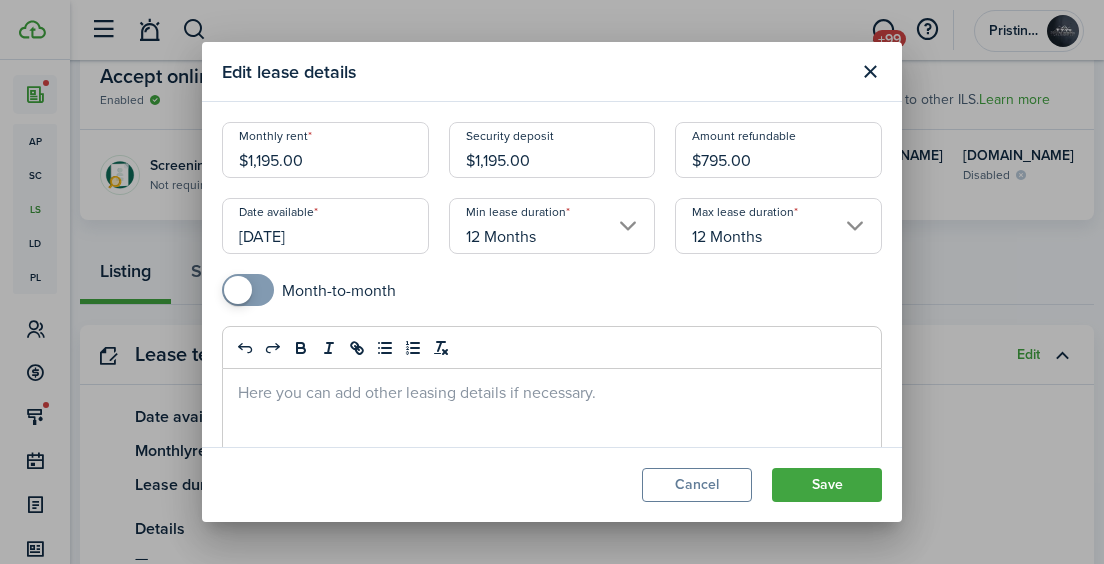
click at [311, 165] on input "$1,195.00" at bounding box center [325, 150] width 207 height 56
type input "$1,150.00"
click at [542, 155] on input "$1,195.00" at bounding box center [552, 150] width 207 height 56
type input "$1,150.00"
click at [719, 159] on input "$795.00" at bounding box center [778, 150] width 207 height 56
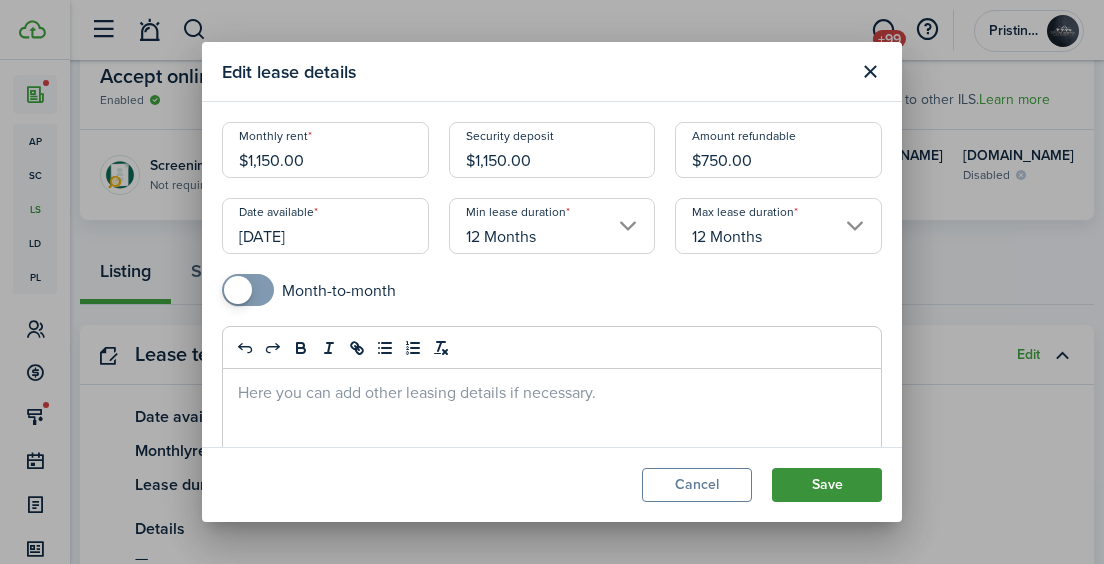
type input "$750.00"
click at [793, 499] on button "Save" at bounding box center [827, 485] width 110 height 34
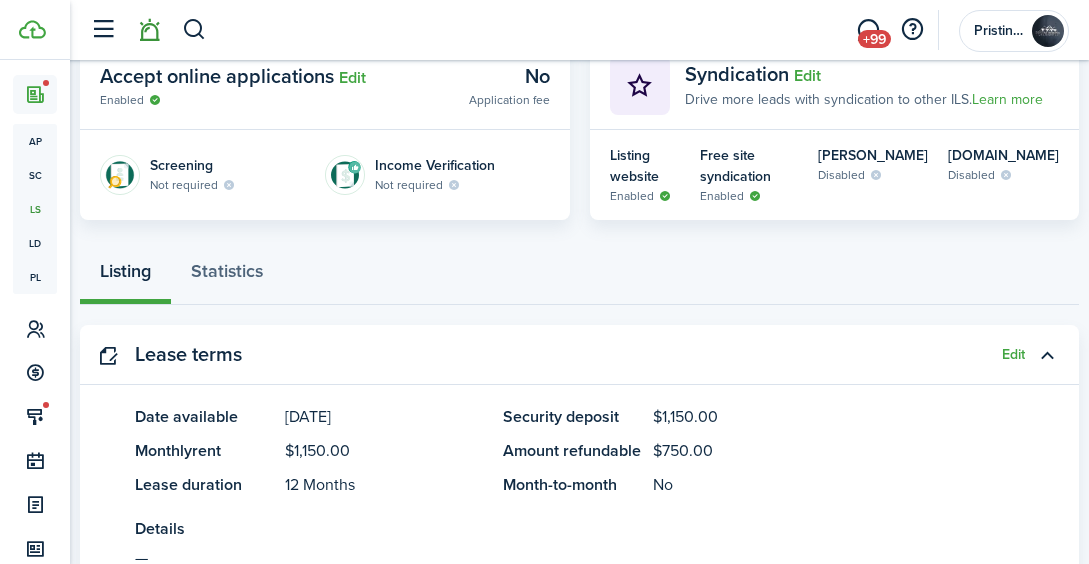
click at [148, 36] on link at bounding box center [149, 30] width 38 height 51
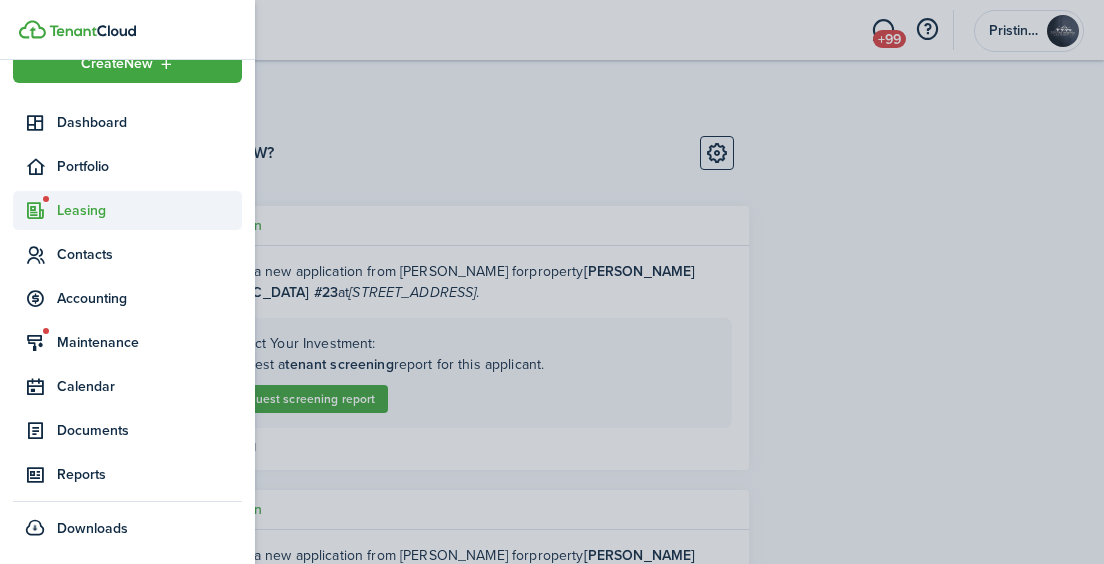
click at [66, 209] on span "Leasing" at bounding box center [149, 210] width 185 height 21
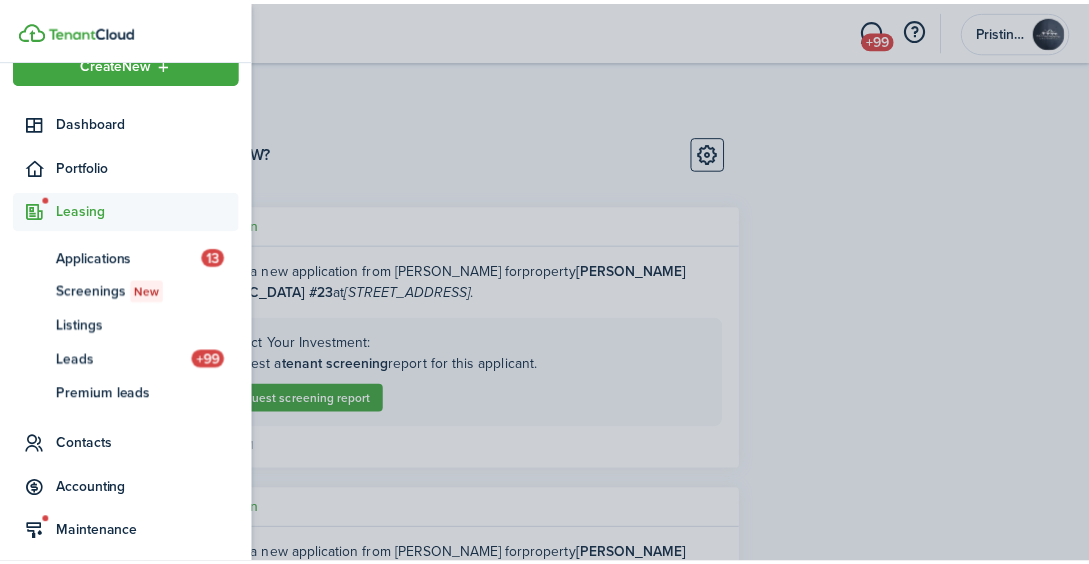
scroll to position [152, 0]
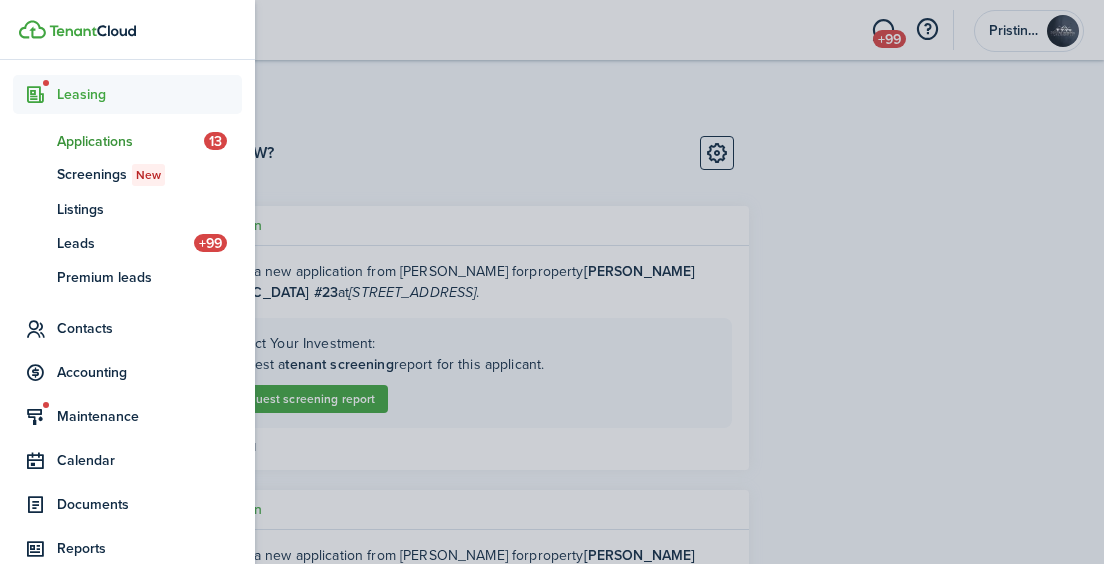
click at [83, 145] on span "Applications" at bounding box center [130, 141] width 147 height 21
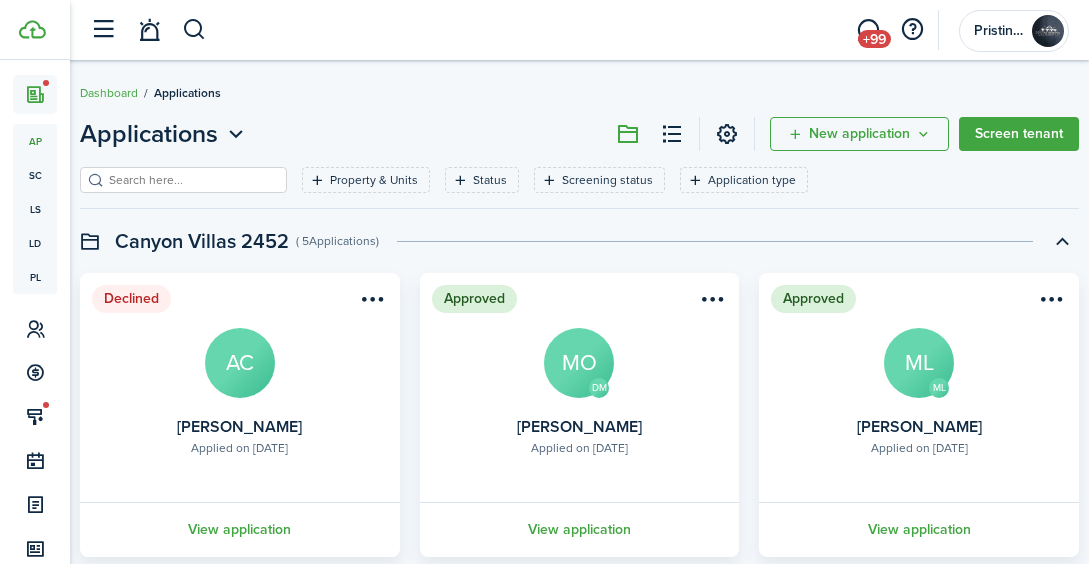
scroll to position [53, 0]
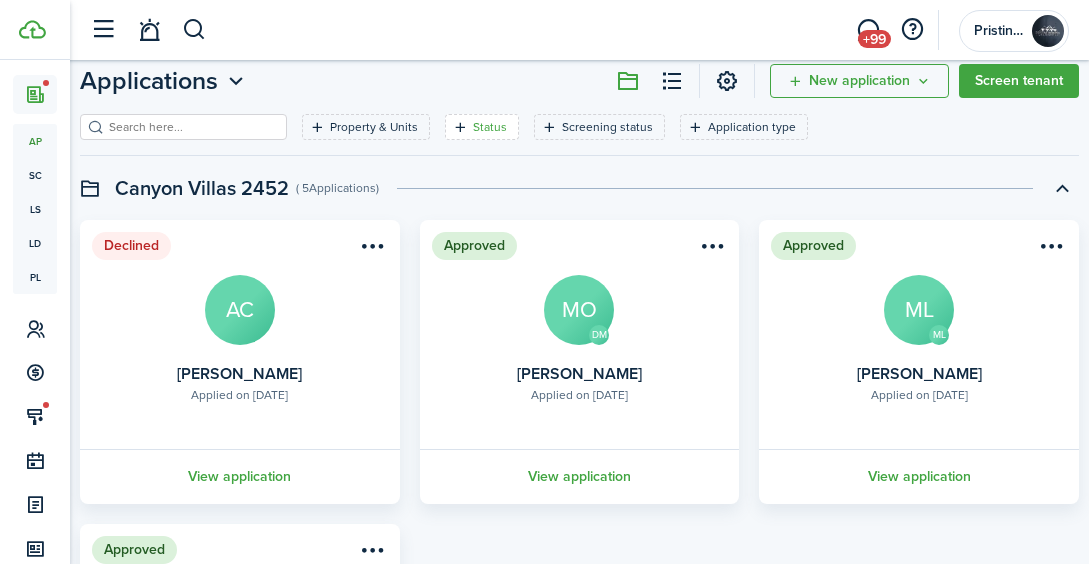
click at [473, 119] on filter-tag-label "Status" at bounding box center [490, 127] width 34 height 18
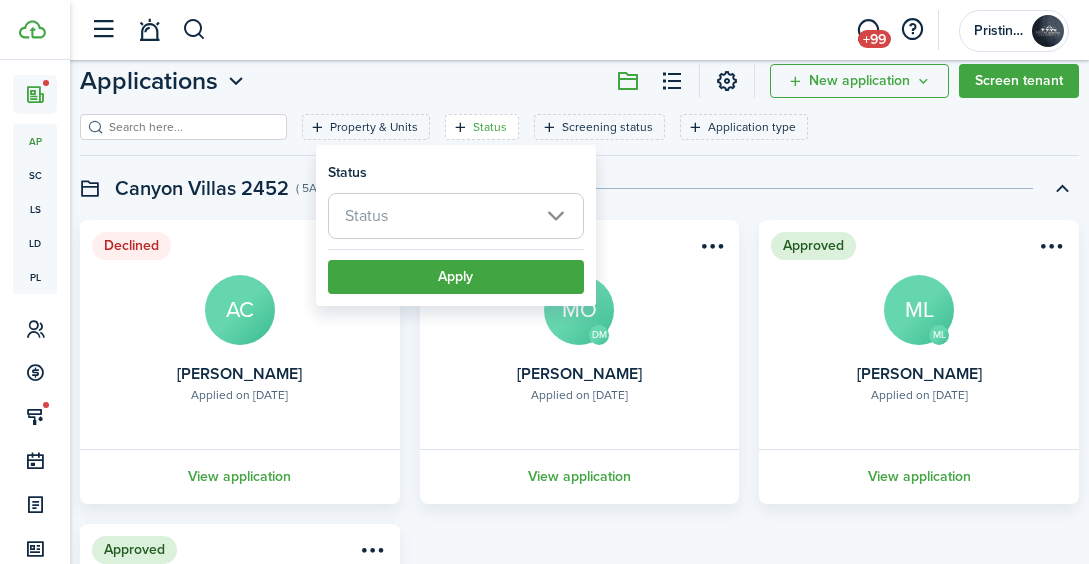
click at [418, 216] on span "Status" at bounding box center [456, 216] width 254 height 44
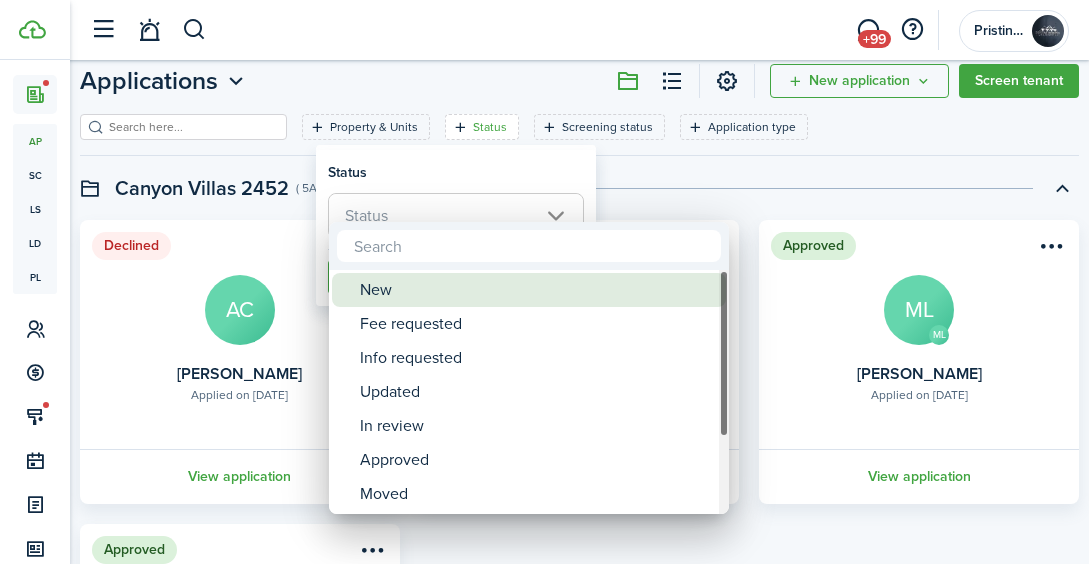
click at [395, 291] on div "New" at bounding box center [537, 290] width 354 height 34
type input "New"
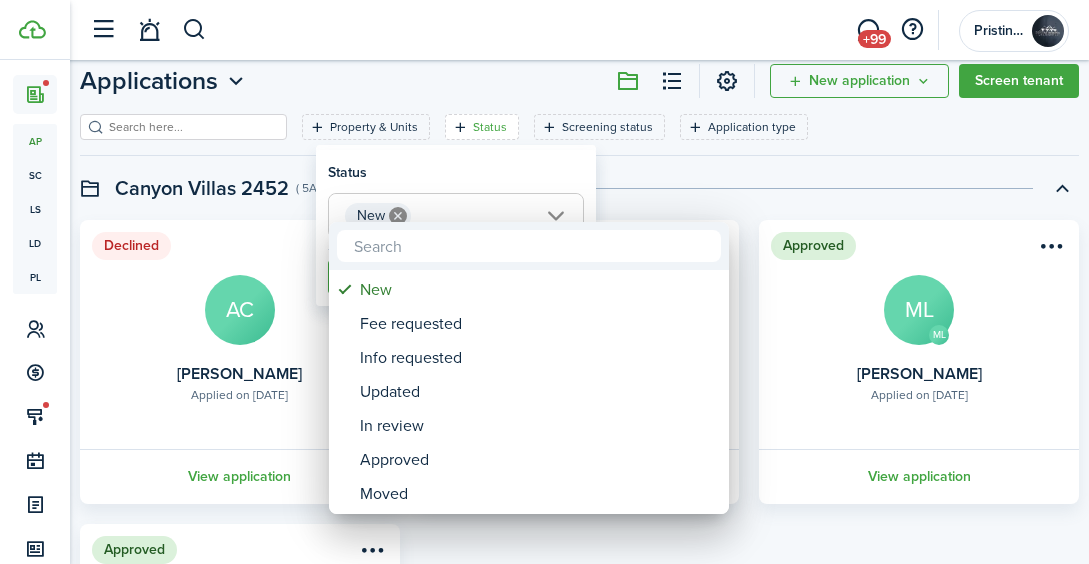
click at [646, 173] on div at bounding box center [544, 282] width 1409 height 884
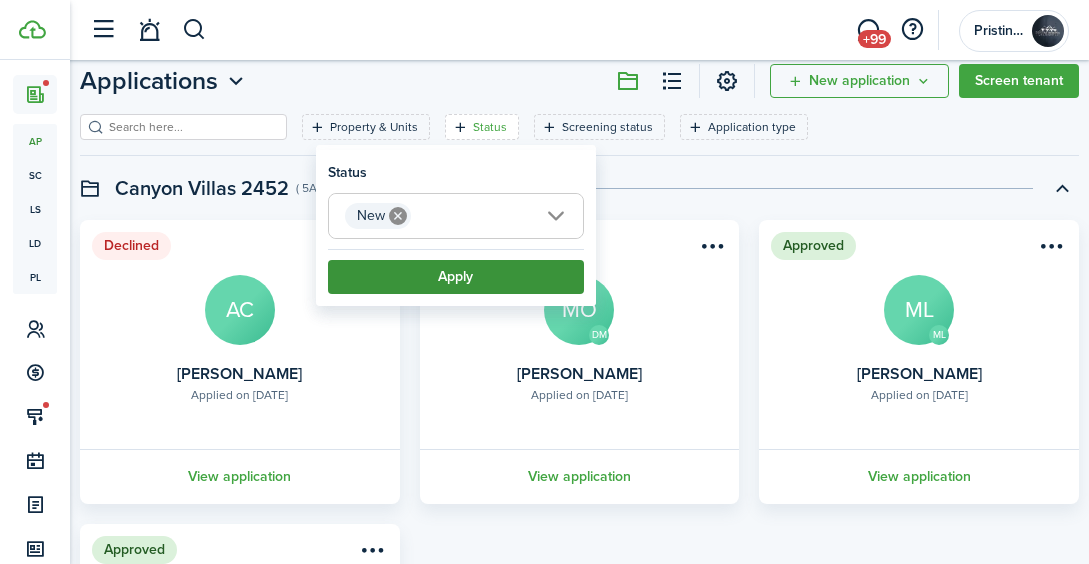
click at [496, 276] on button "Apply" at bounding box center [456, 277] width 256 height 34
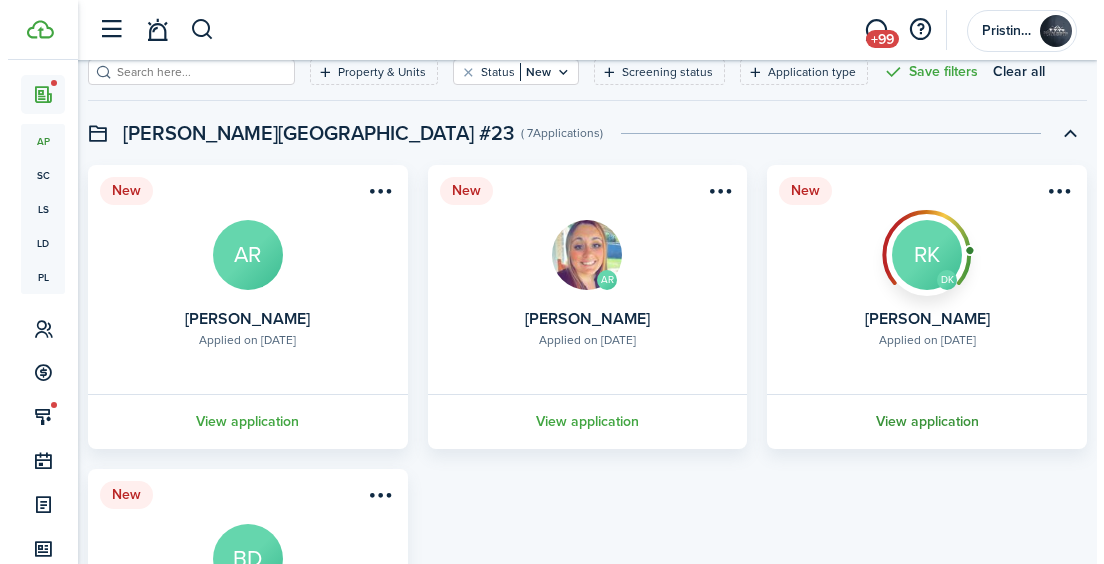
scroll to position [109, 0]
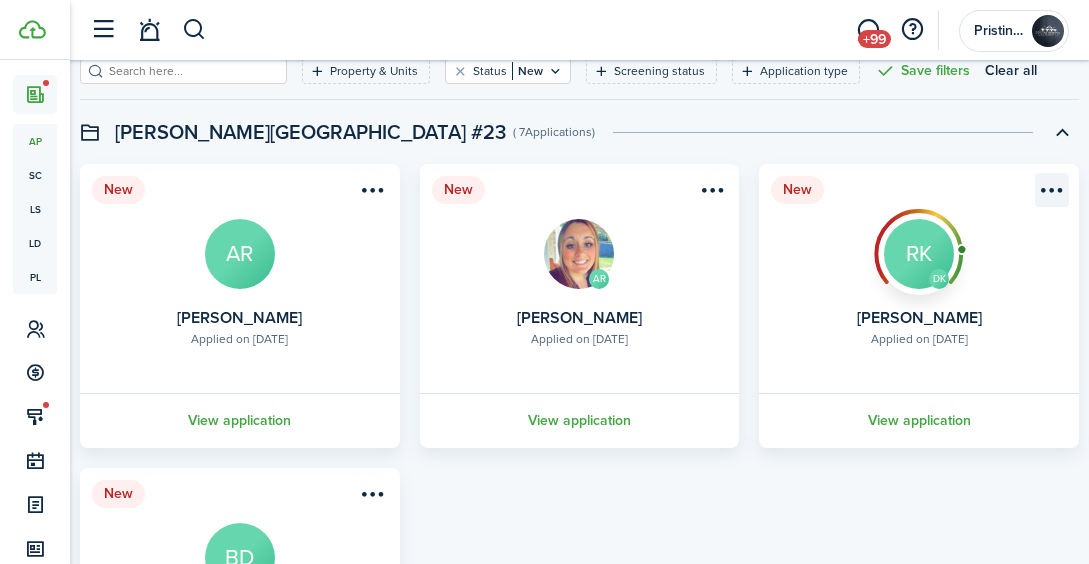
click at [1051, 183] on menu-btn-icon "Open menu" at bounding box center [1052, 190] width 34 height 34
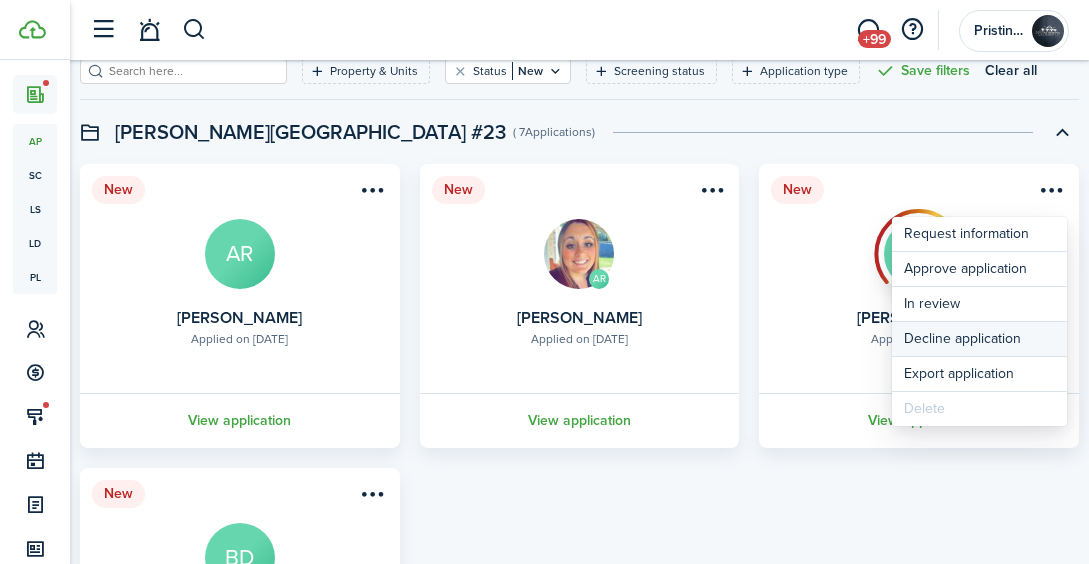
click at [942, 344] on button "Decline application" at bounding box center [979, 339] width 175 height 34
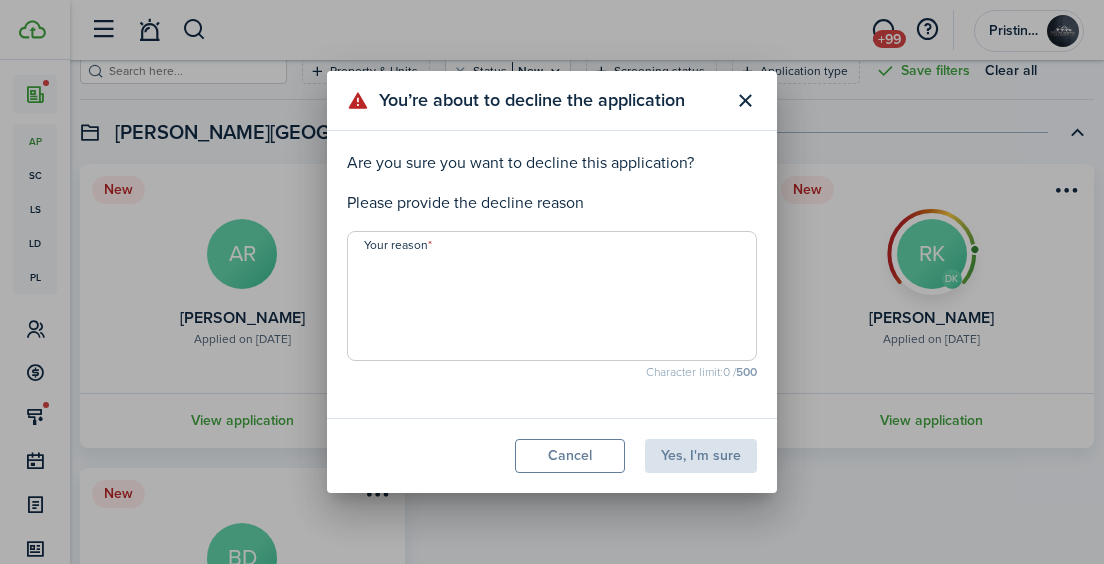
click at [390, 274] on textarea "Your reason" at bounding box center [552, 302] width 408 height 96
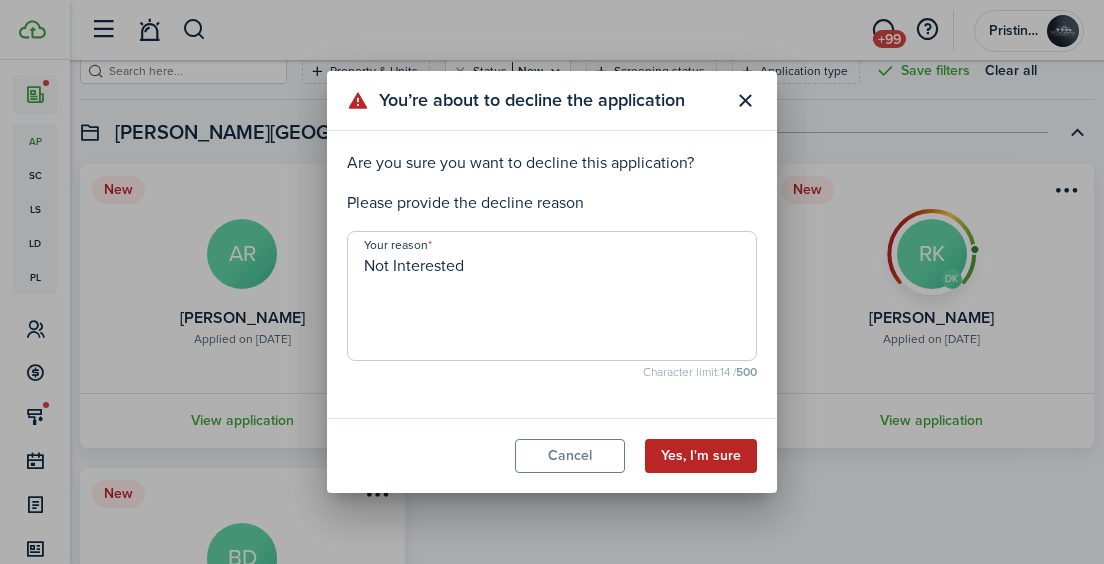
type textarea "Not Interested"
click at [668, 455] on button "Yes, I'm sure" at bounding box center [701, 456] width 112 height 34
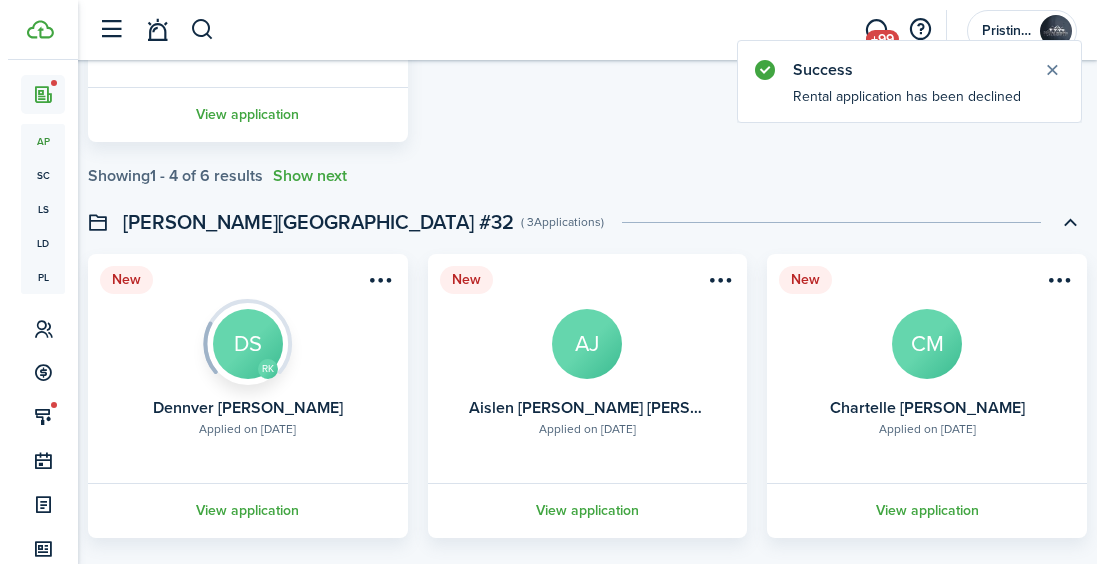
scroll to position [720, 0]
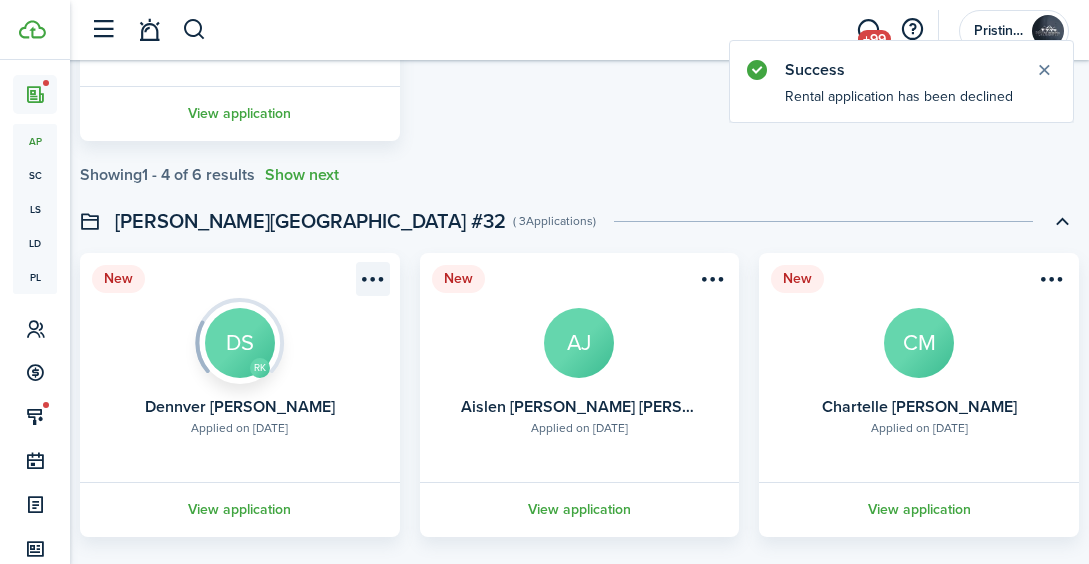
click at [372, 277] on menu-btn-icon "Open menu" at bounding box center [373, 279] width 34 height 34
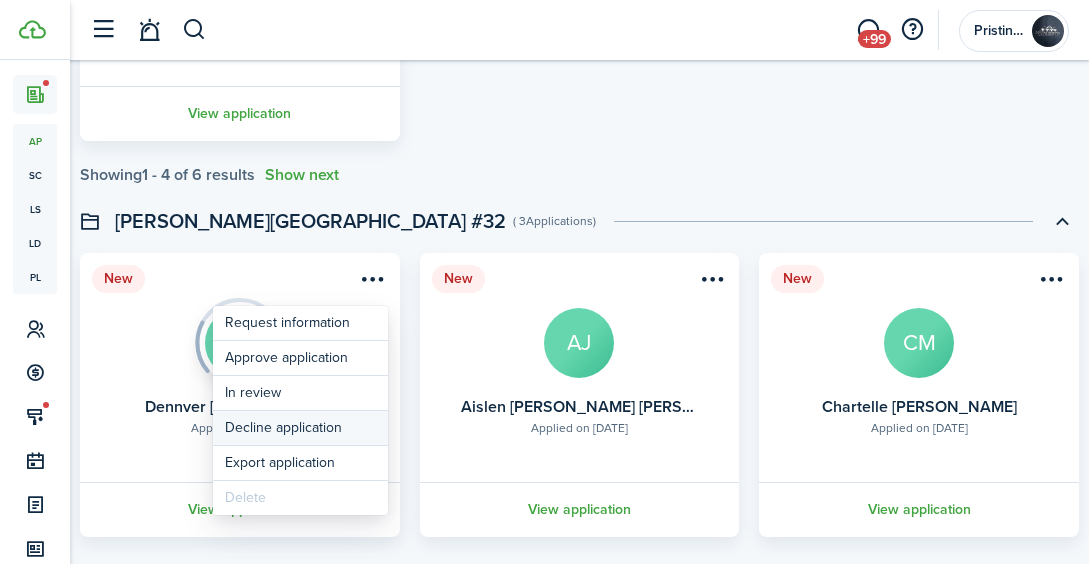
click at [335, 421] on button "Decline application" at bounding box center [300, 428] width 175 height 34
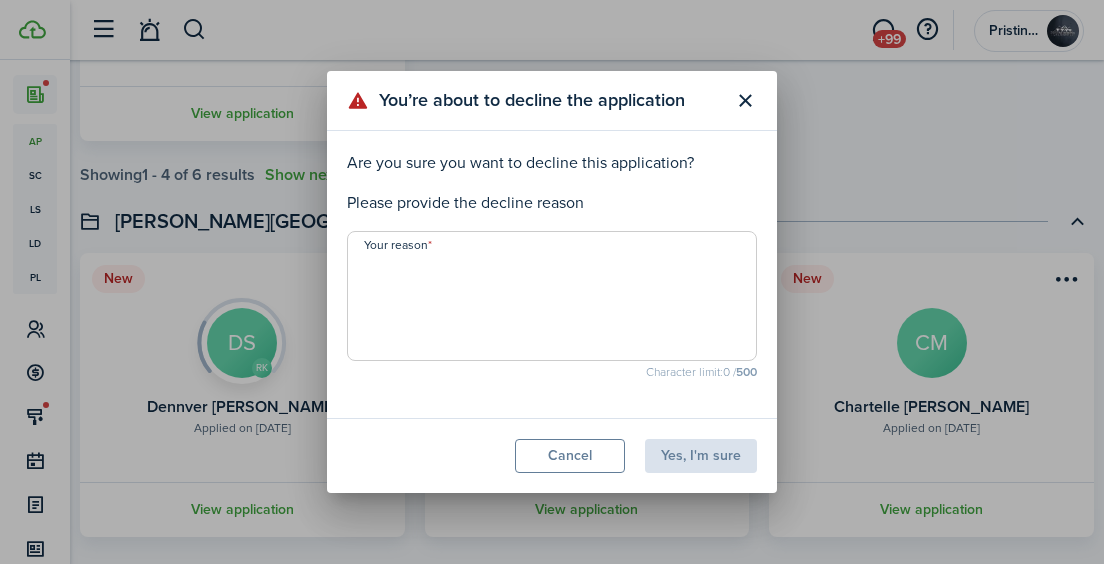
click at [375, 288] on textarea "Your reason" at bounding box center [552, 302] width 408 height 96
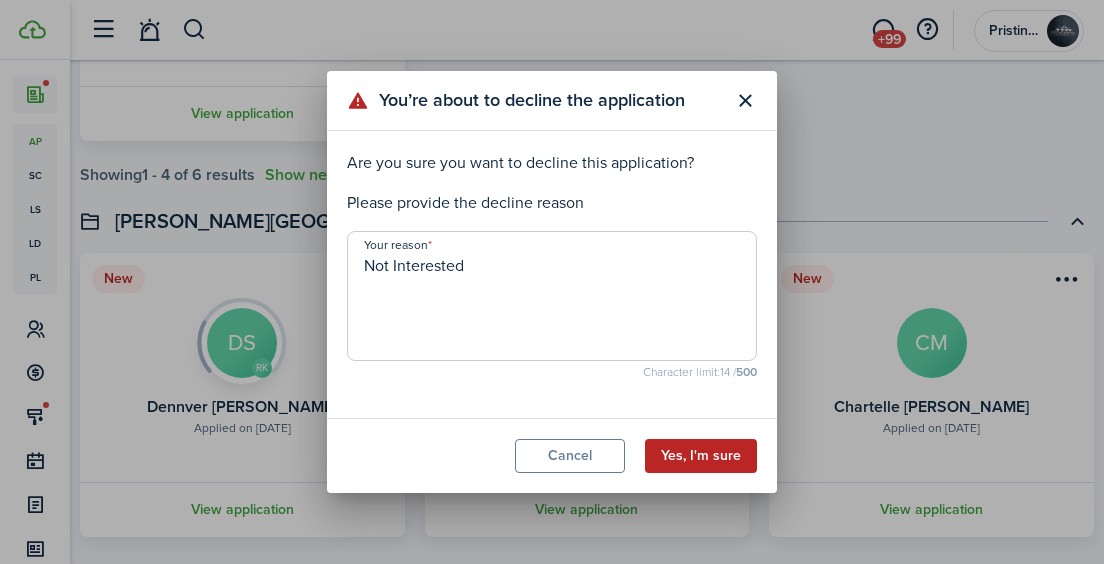
type textarea "Not Interested"
click at [698, 458] on button "Yes, I'm sure" at bounding box center [701, 456] width 112 height 34
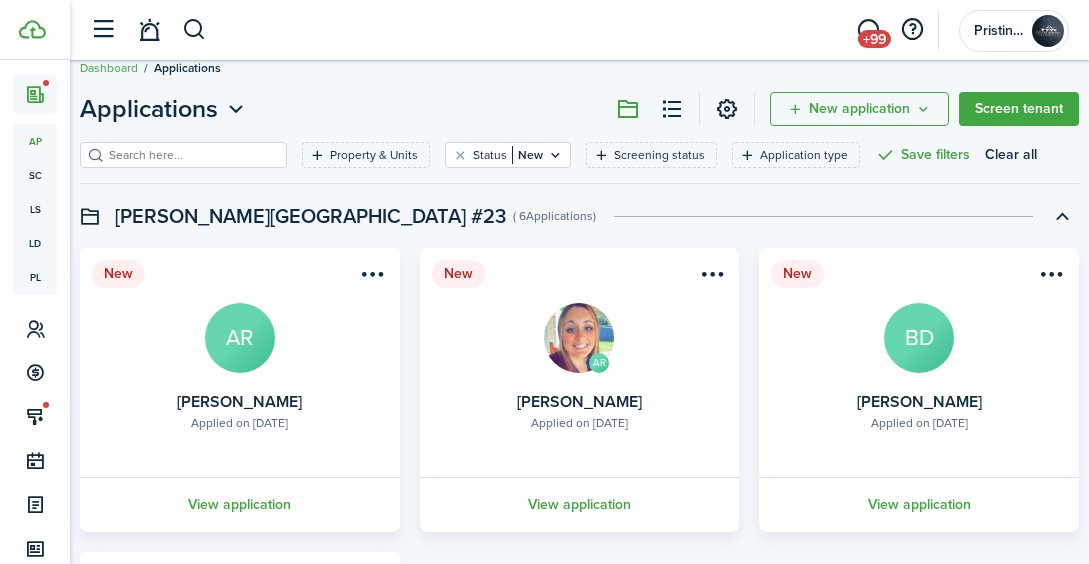
scroll to position [0, 0]
